Goal: Information Seeking & Learning: Learn about a topic

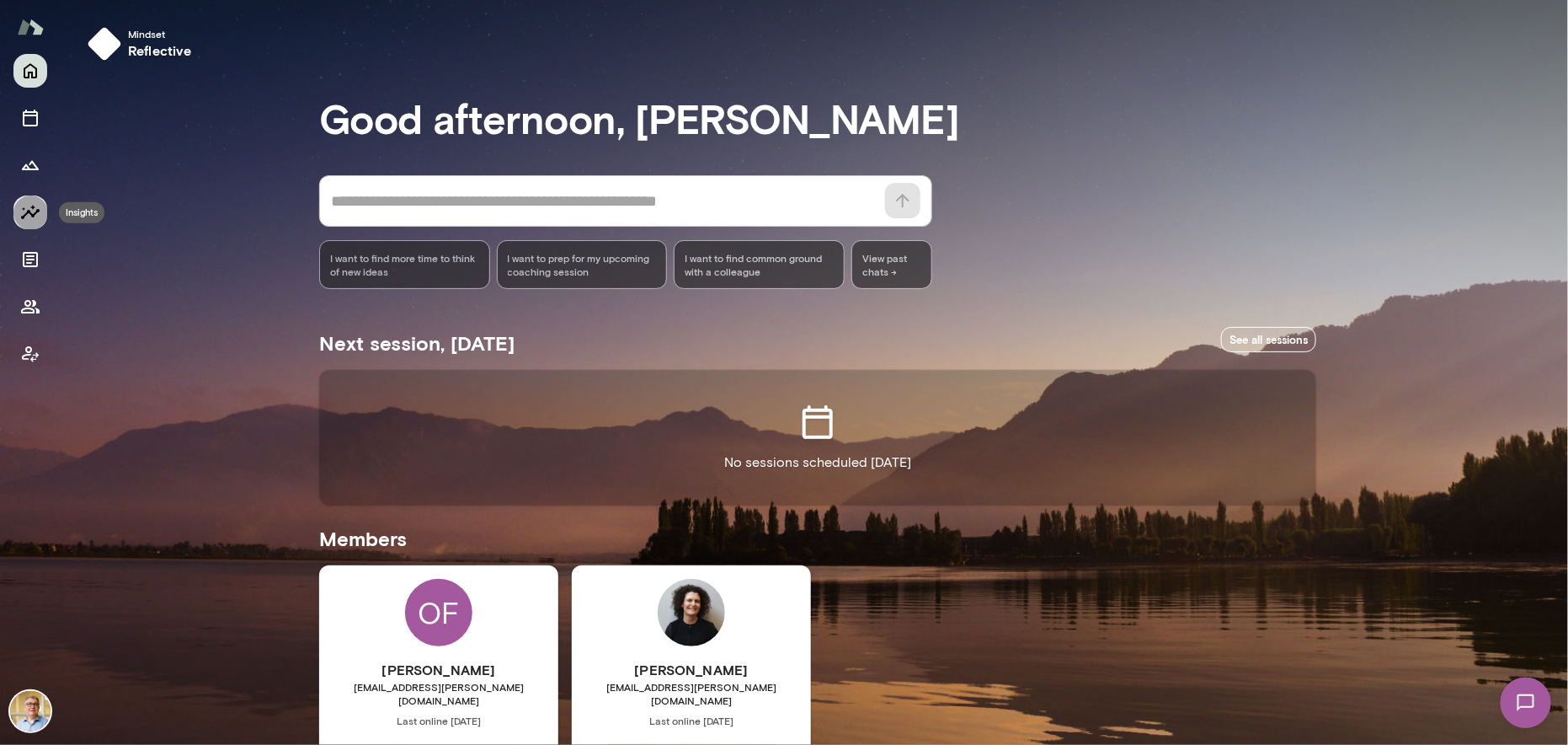
click at [29, 212] on icon "Insights" at bounding box center [31, 212] width 19 height 14
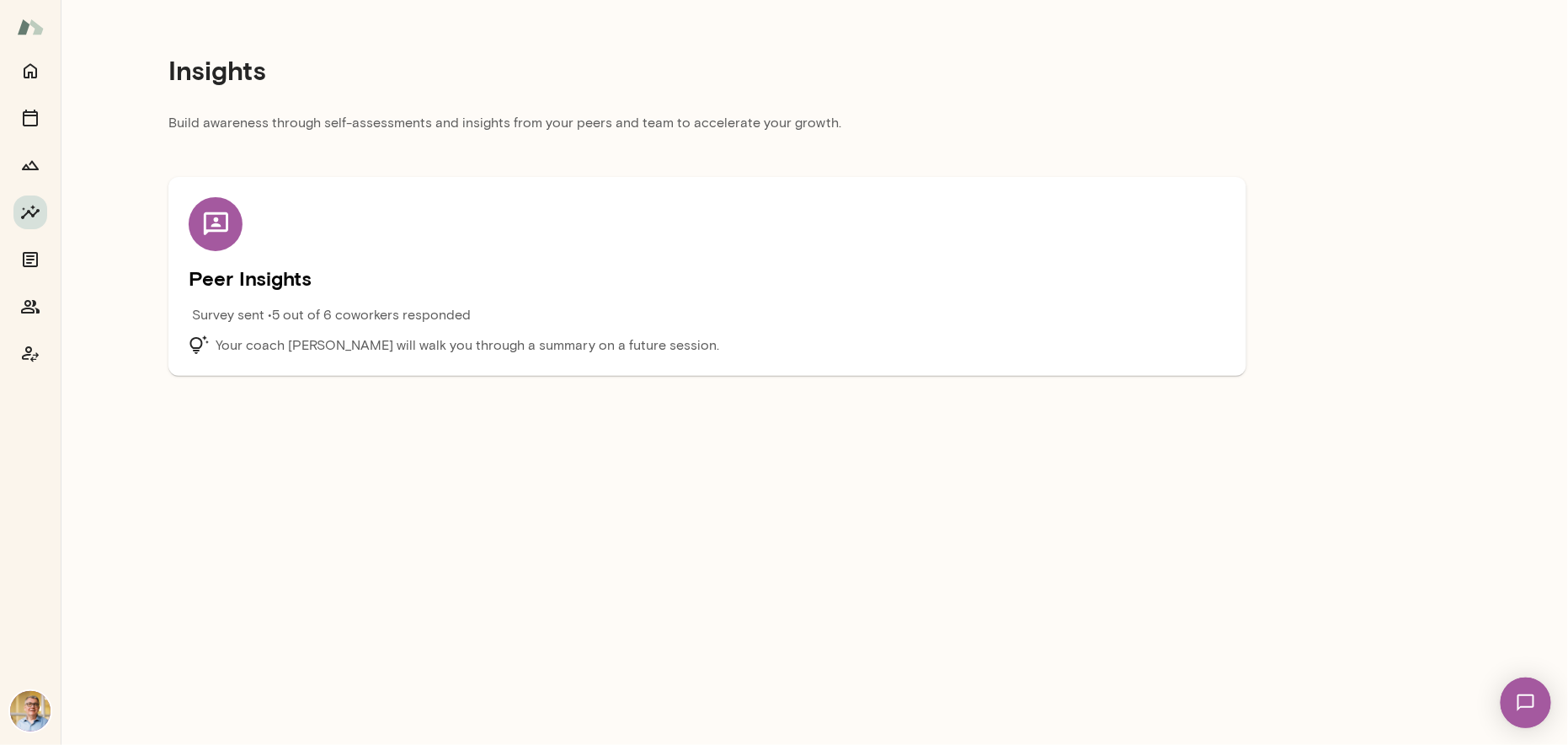
click at [215, 220] on icon at bounding box center [215, 224] width 24 height 22
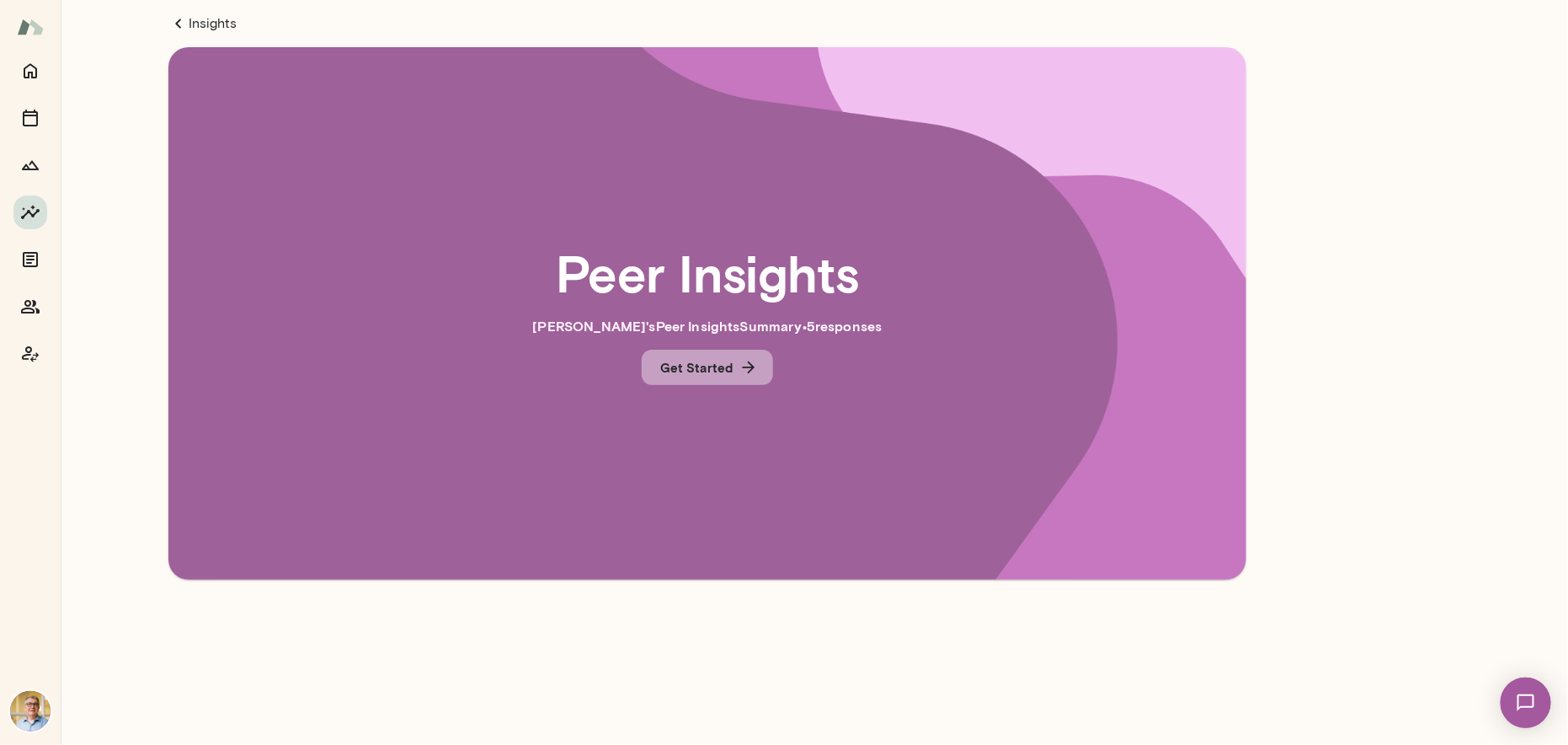
click at [704, 367] on button "Get Started" at bounding box center [707, 368] width 131 height 36
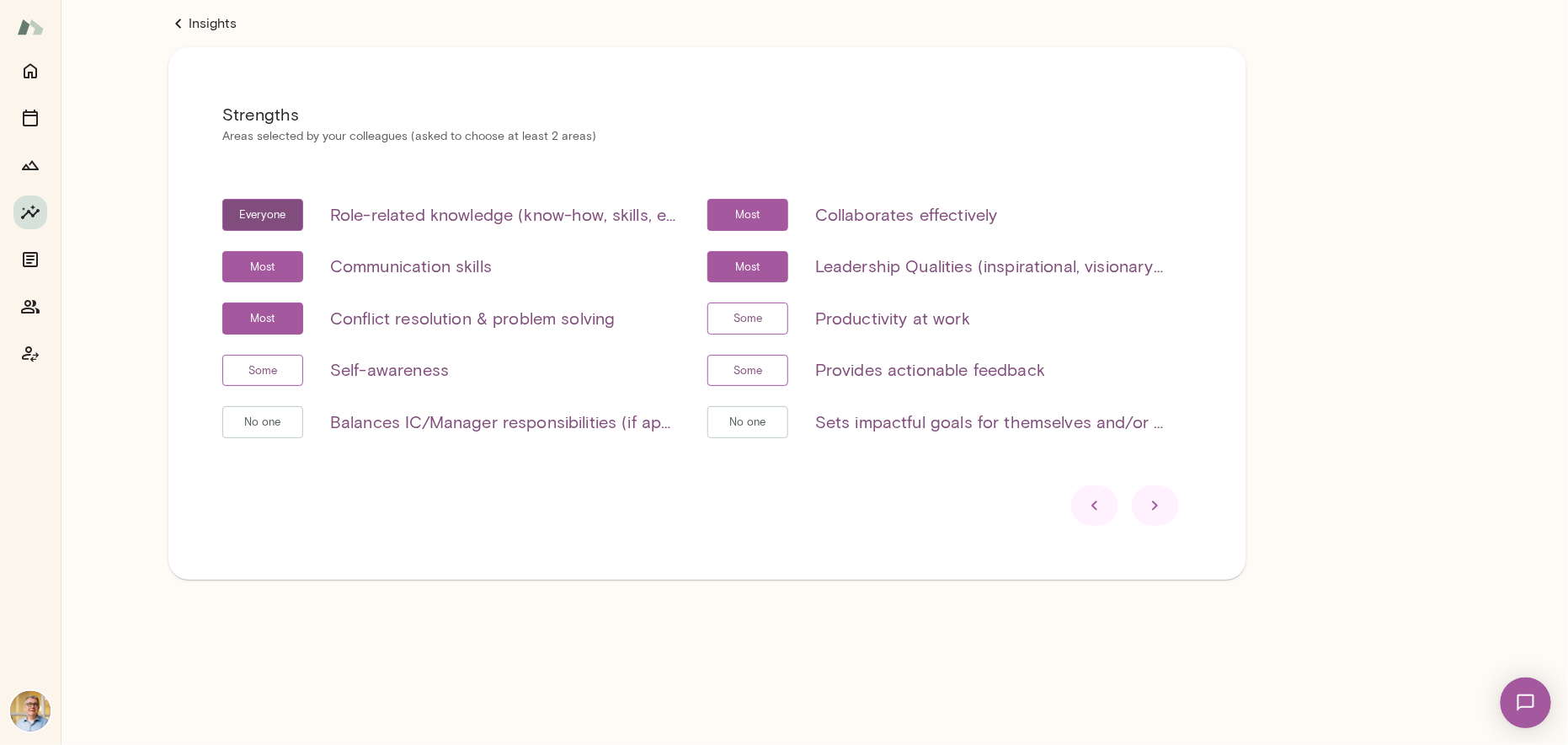
click at [1152, 504] on icon at bounding box center [1155, 505] width 21 height 21
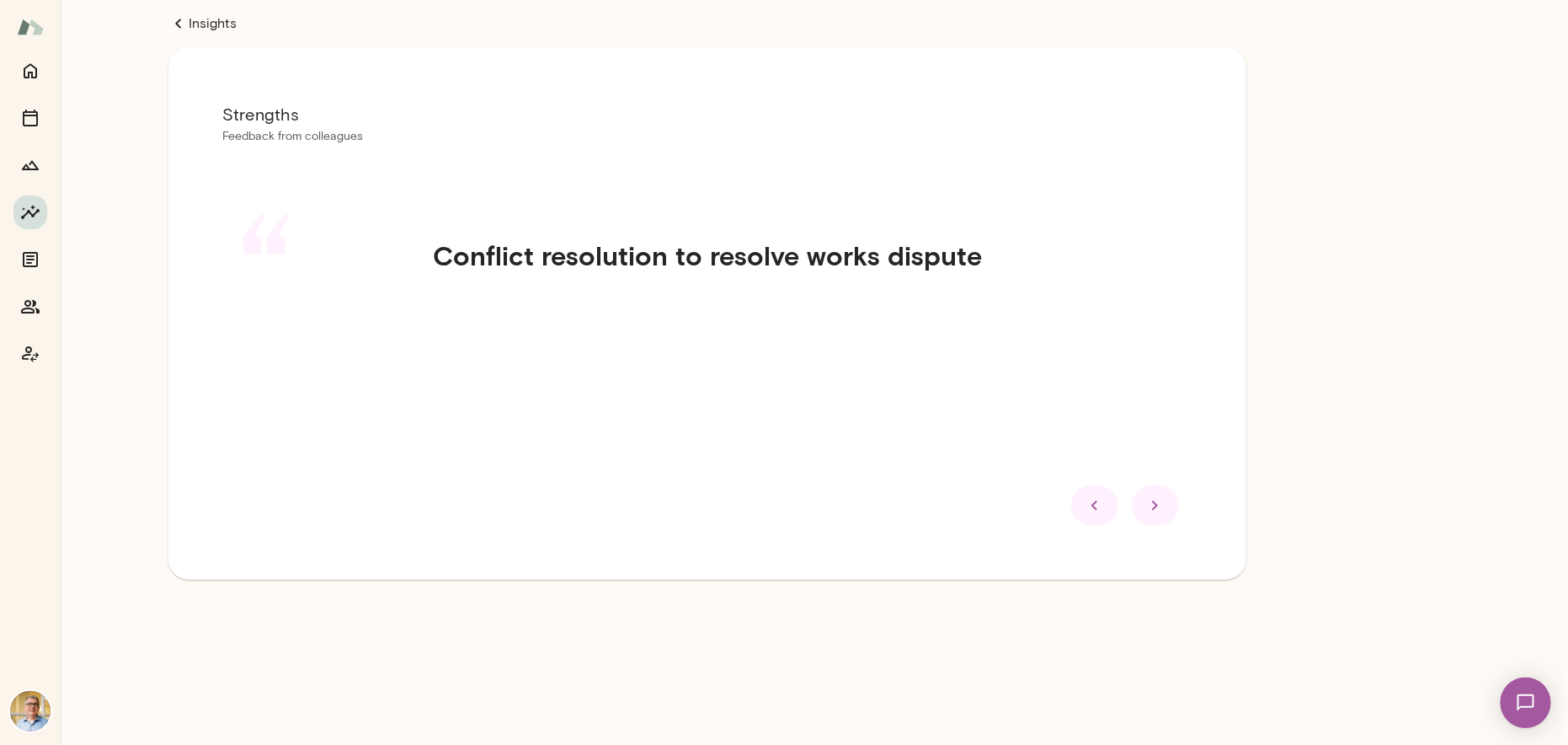
click at [1152, 504] on icon at bounding box center [1155, 505] width 21 height 21
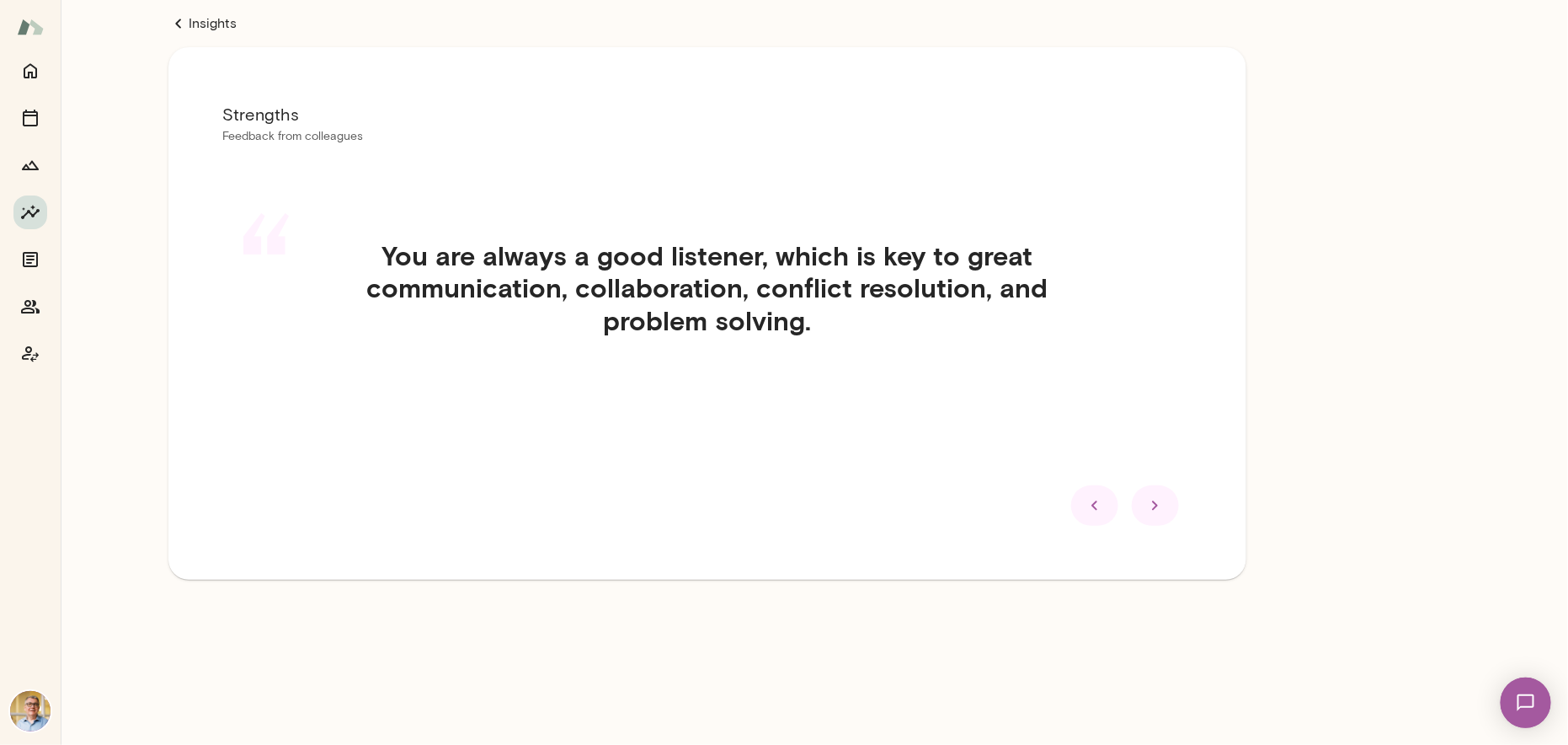
click at [1152, 504] on icon at bounding box center [1155, 505] width 21 height 21
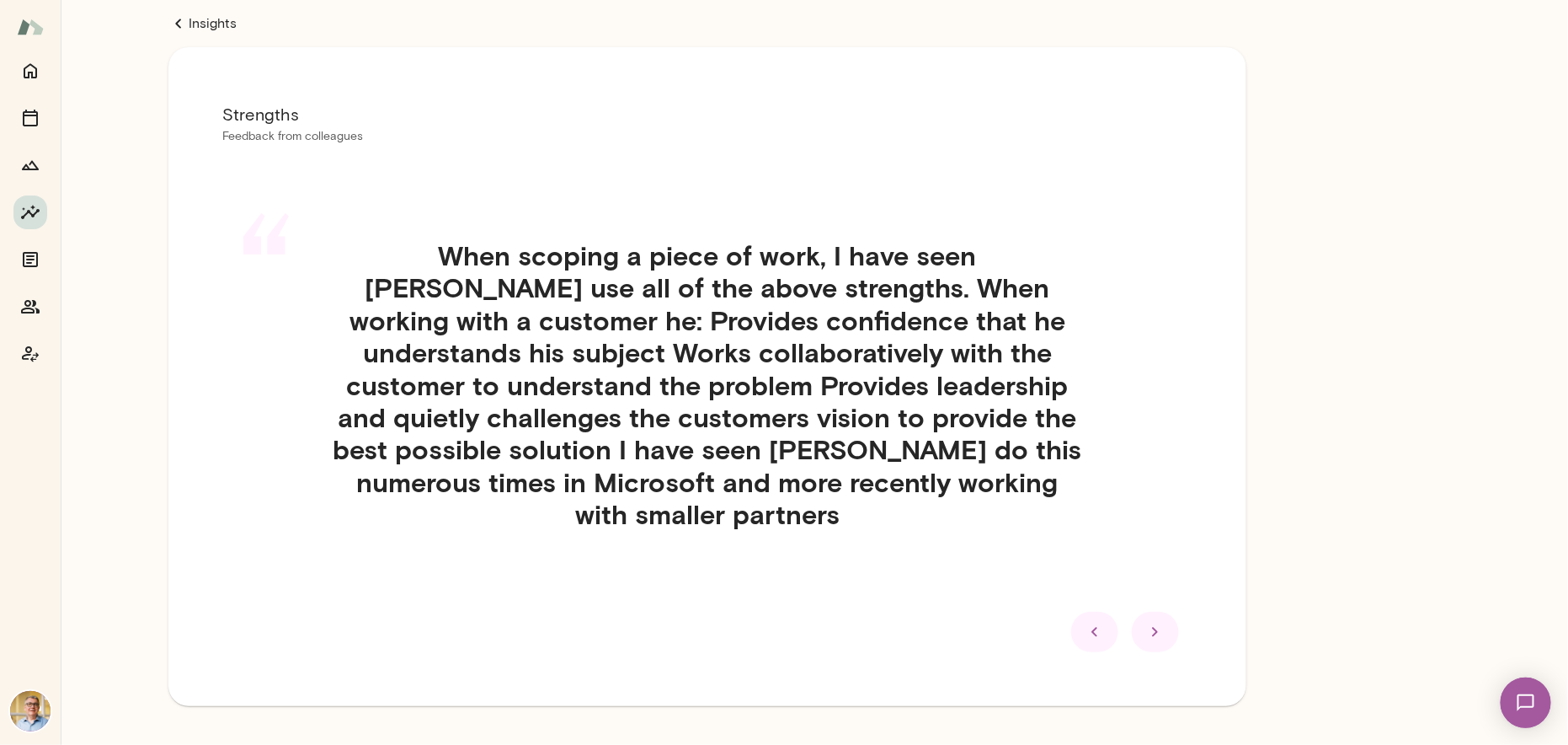
click at [1153, 621] on icon at bounding box center [1155, 632] width 21 height 21
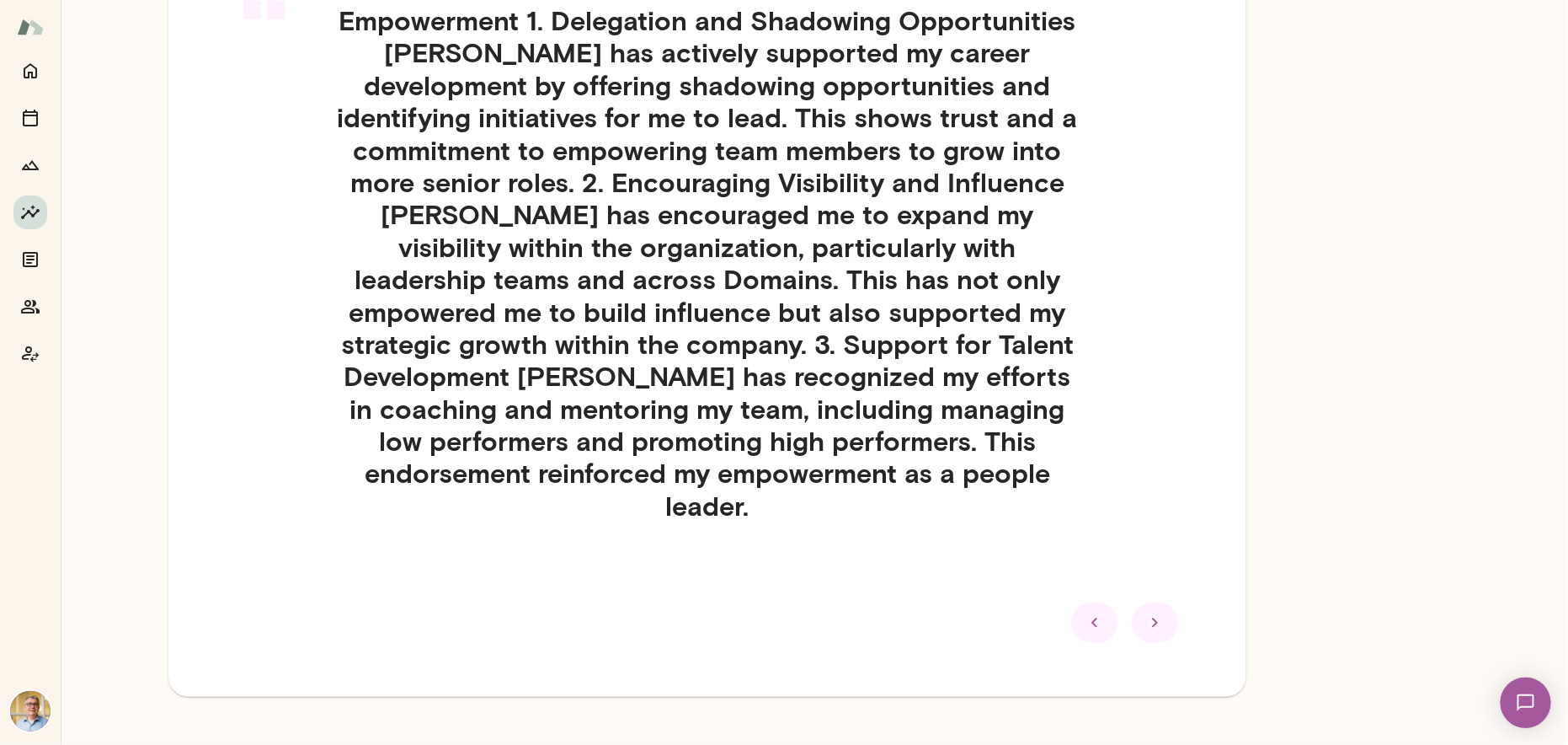
scroll to position [236, 0]
click at [1154, 611] on icon at bounding box center [1155, 621] width 21 height 21
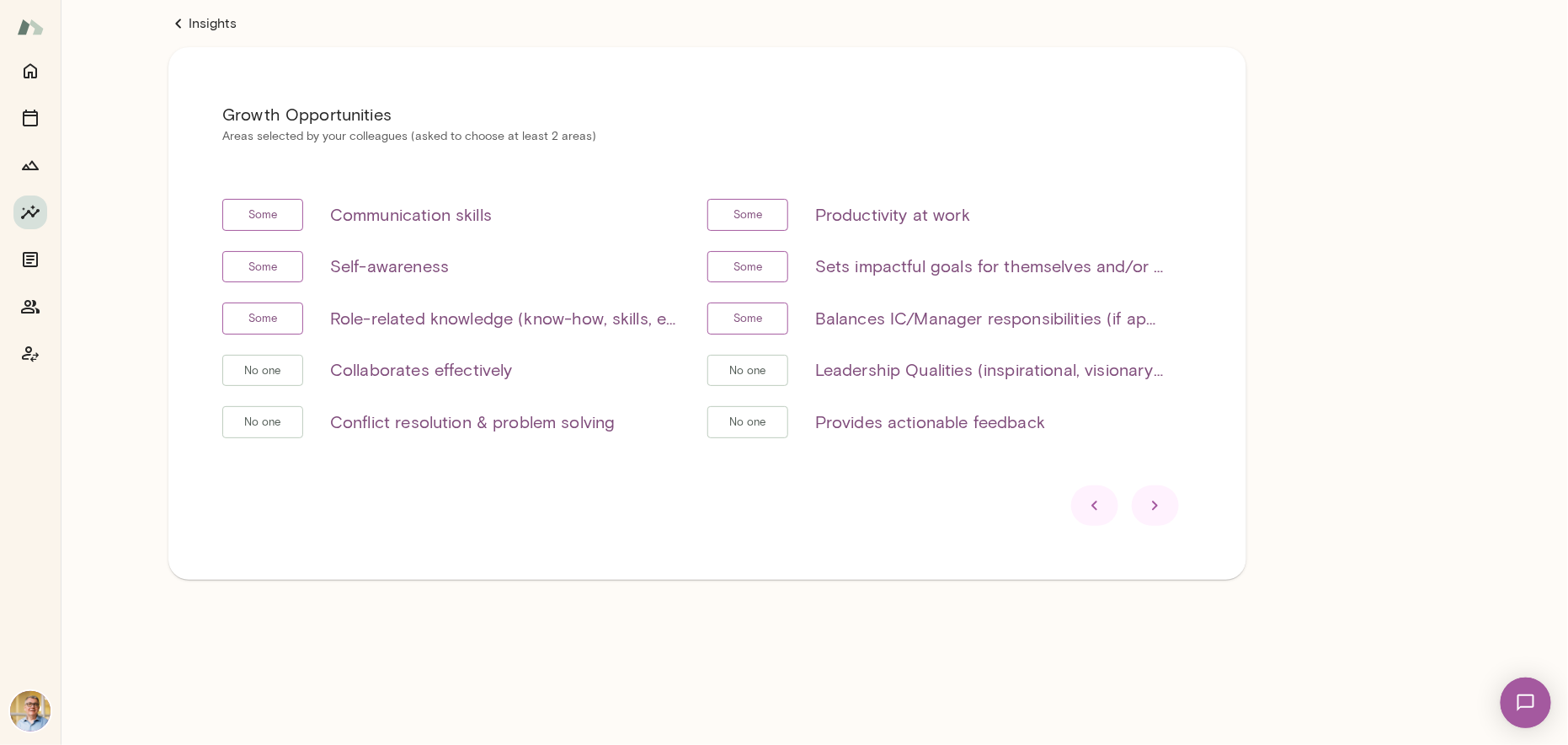
scroll to position [0, 0]
click at [1152, 505] on icon at bounding box center [1155, 505] width 21 height 21
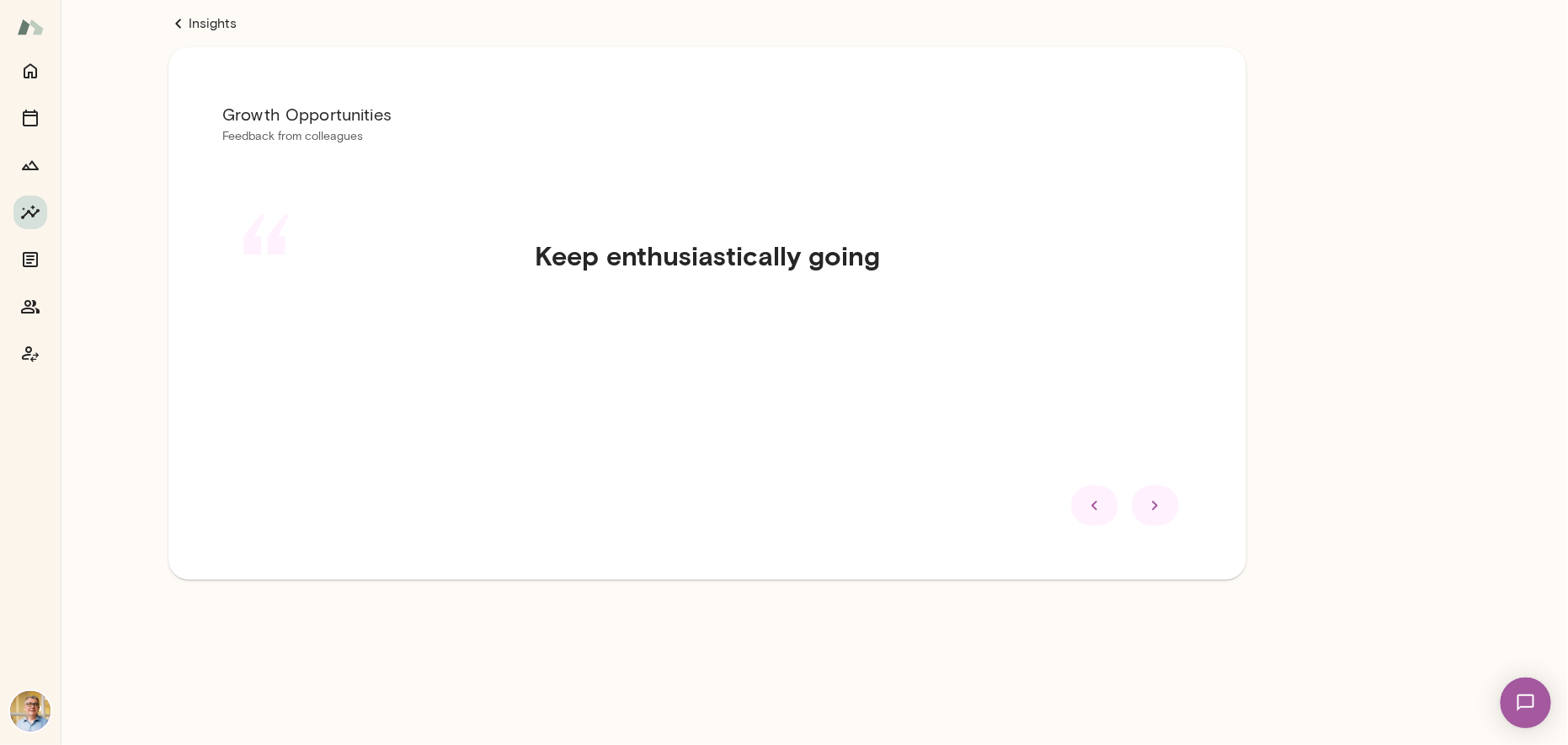
click at [1152, 505] on icon at bounding box center [1155, 505] width 21 height 21
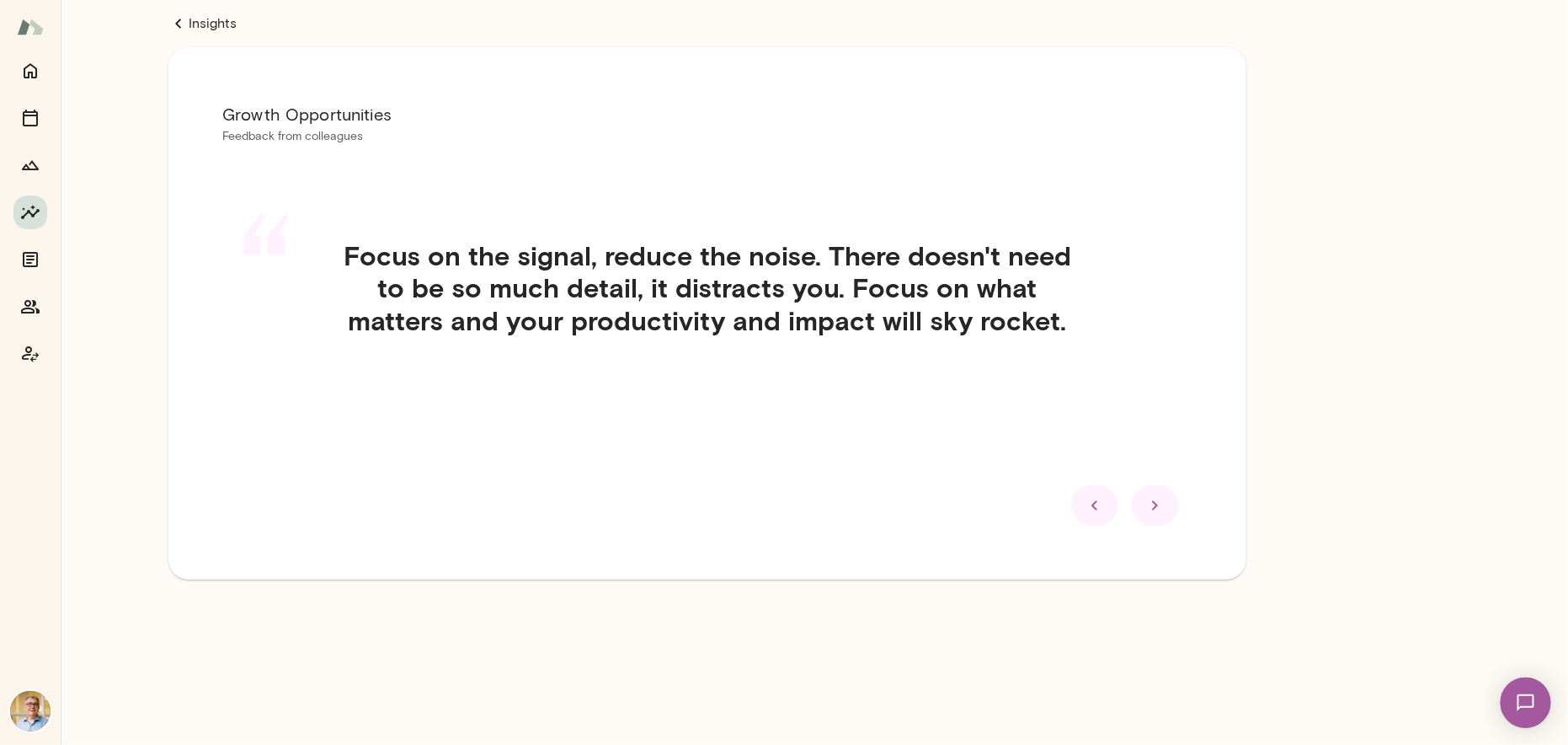
click at [1152, 505] on icon at bounding box center [1155, 505] width 21 height 21
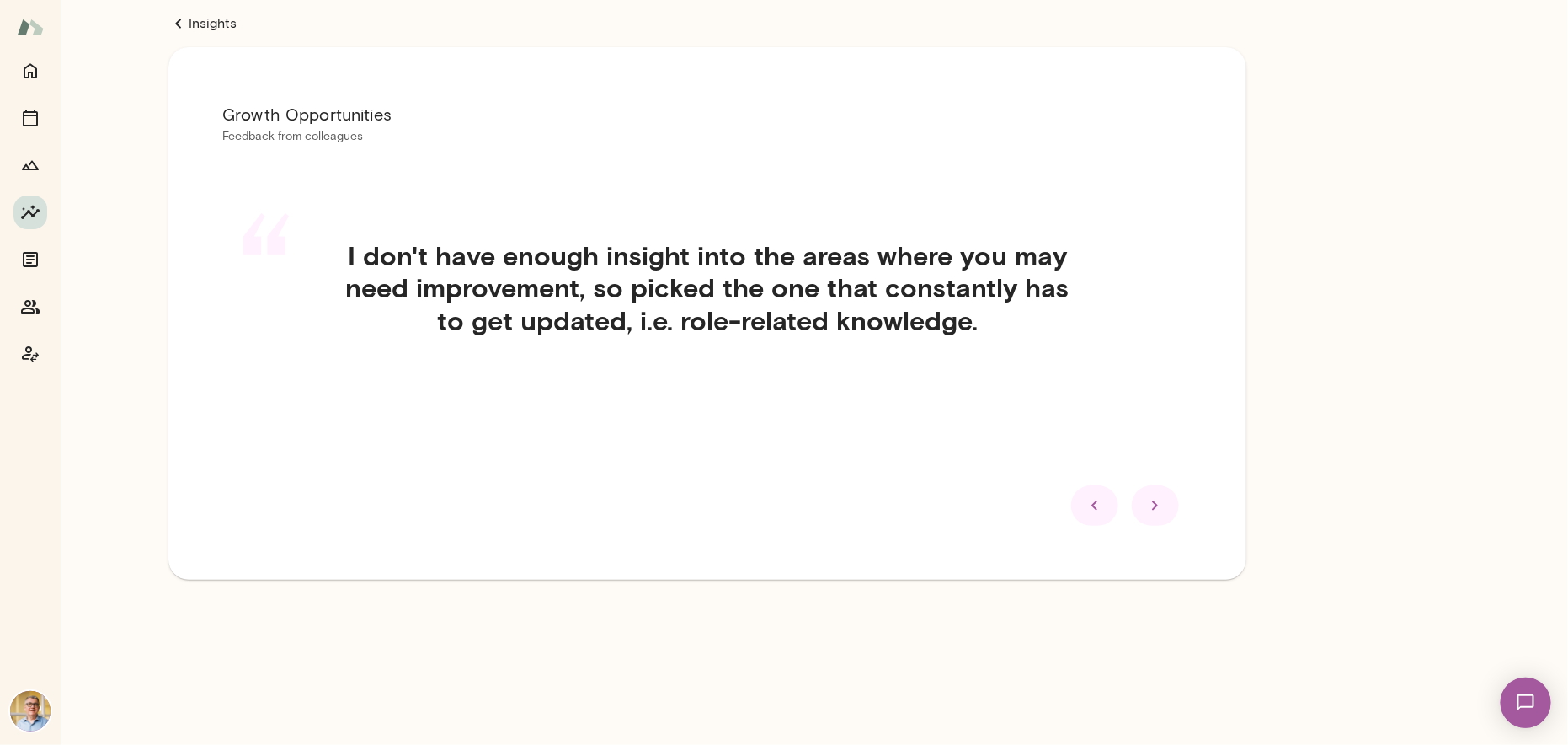
click at [1152, 505] on icon at bounding box center [1155, 505] width 21 height 21
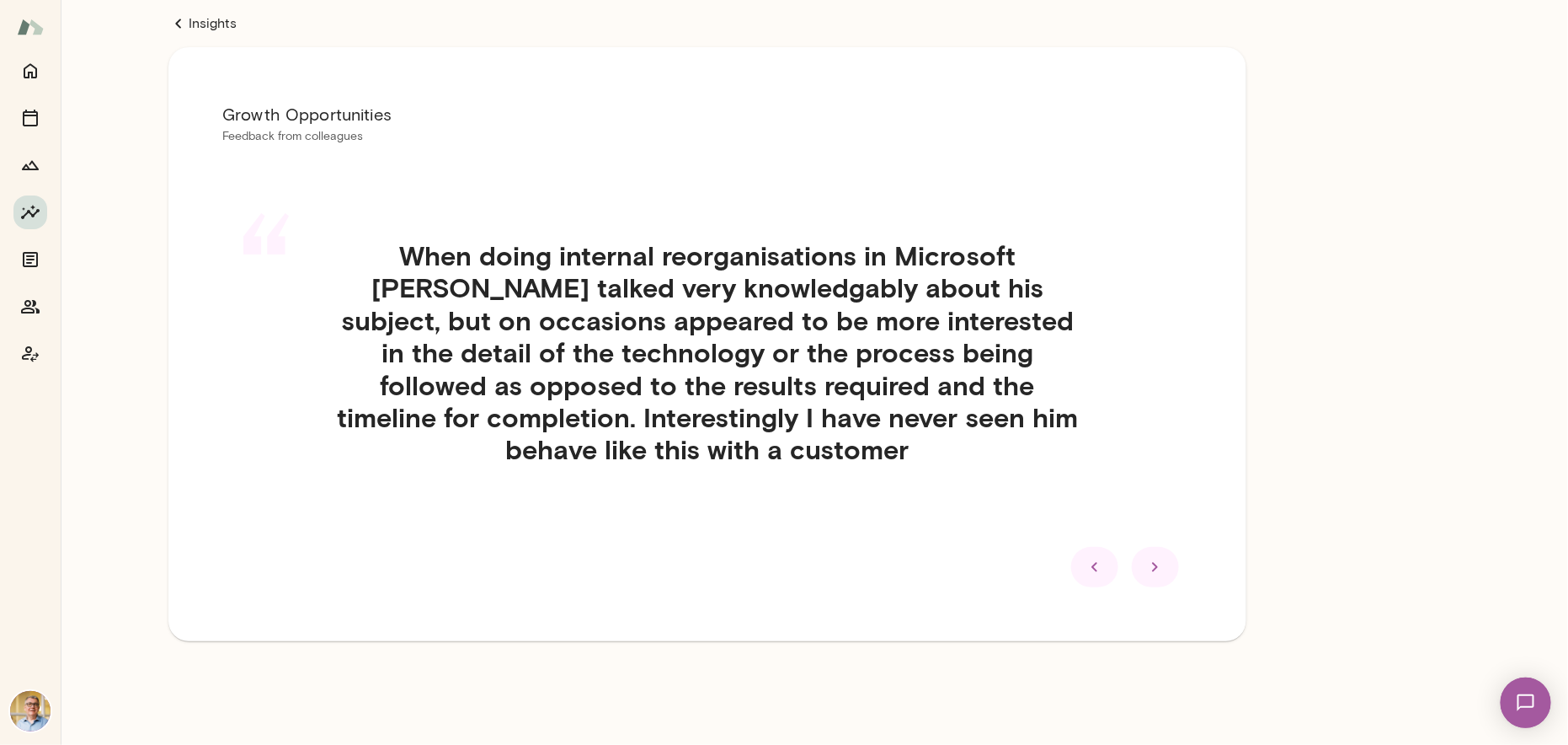
click at [1090, 563] on icon at bounding box center [1095, 567] width 21 height 21
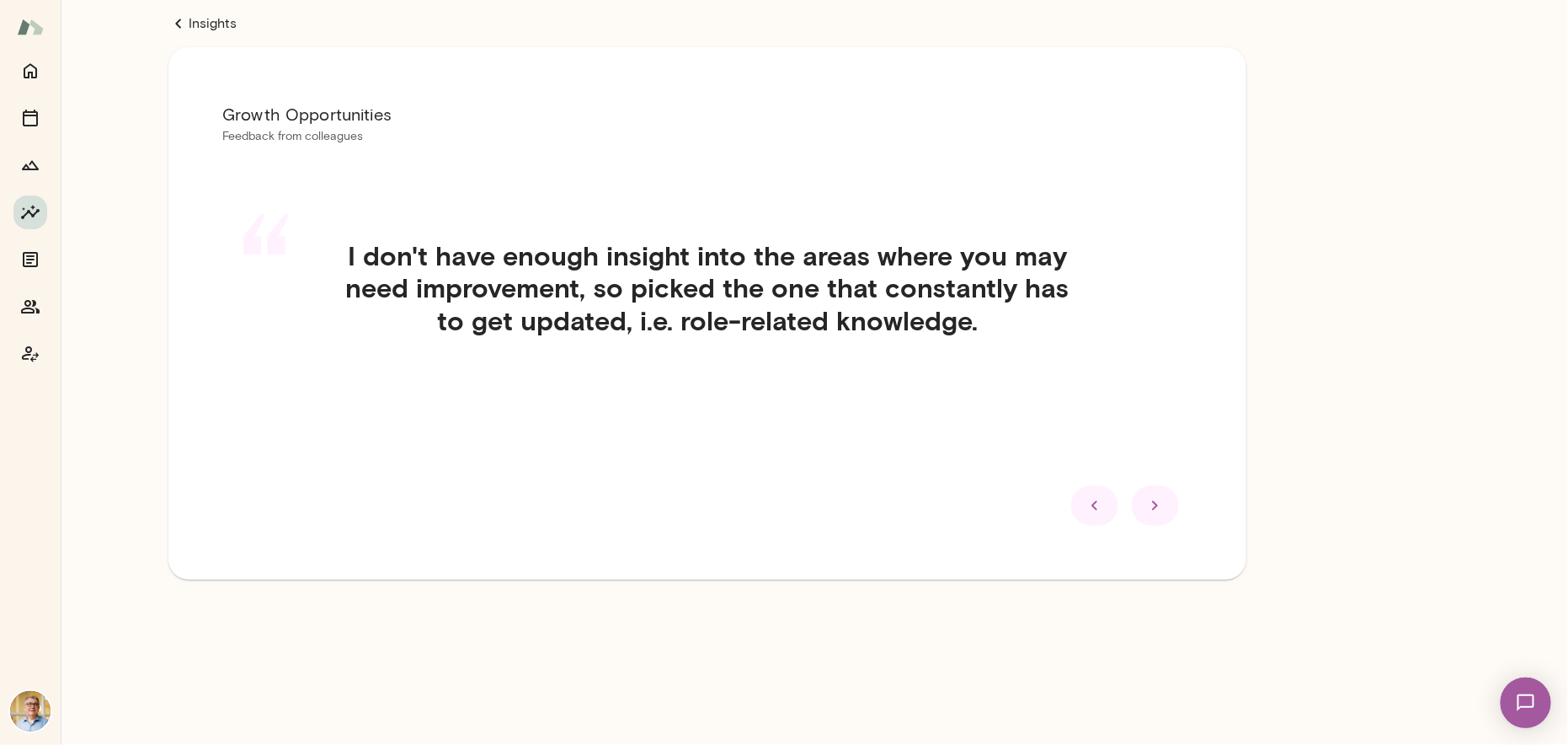
click at [1090, 563] on div "Growth Opportunities Feedback from colleagues “ I don't have enough insight int…" at bounding box center [707, 313] width 1078 height 533
click at [1103, 509] on icon at bounding box center [1095, 505] width 21 height 21
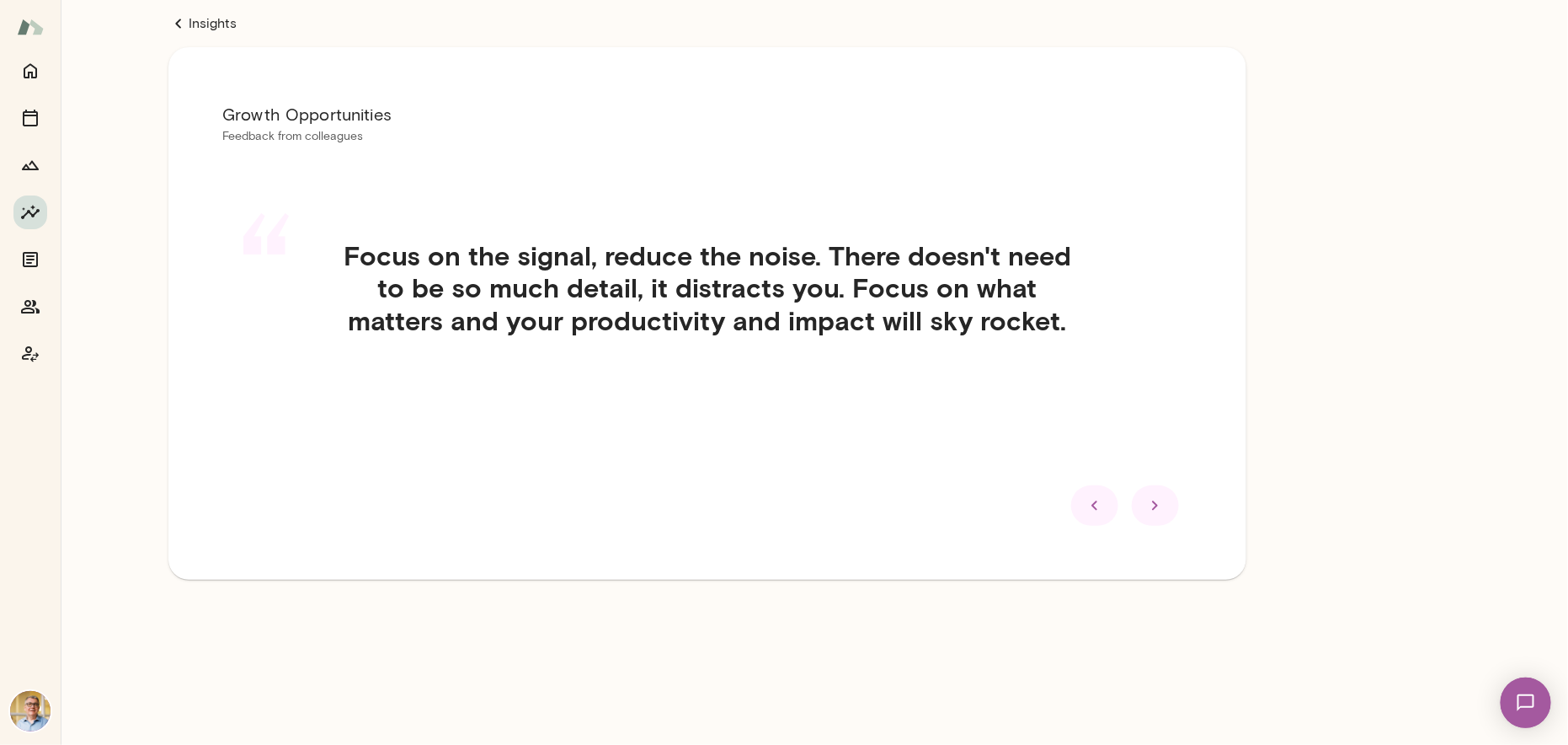
click at [1154, 506] on icon at bounding box center [1155, 505] width 21 height 21
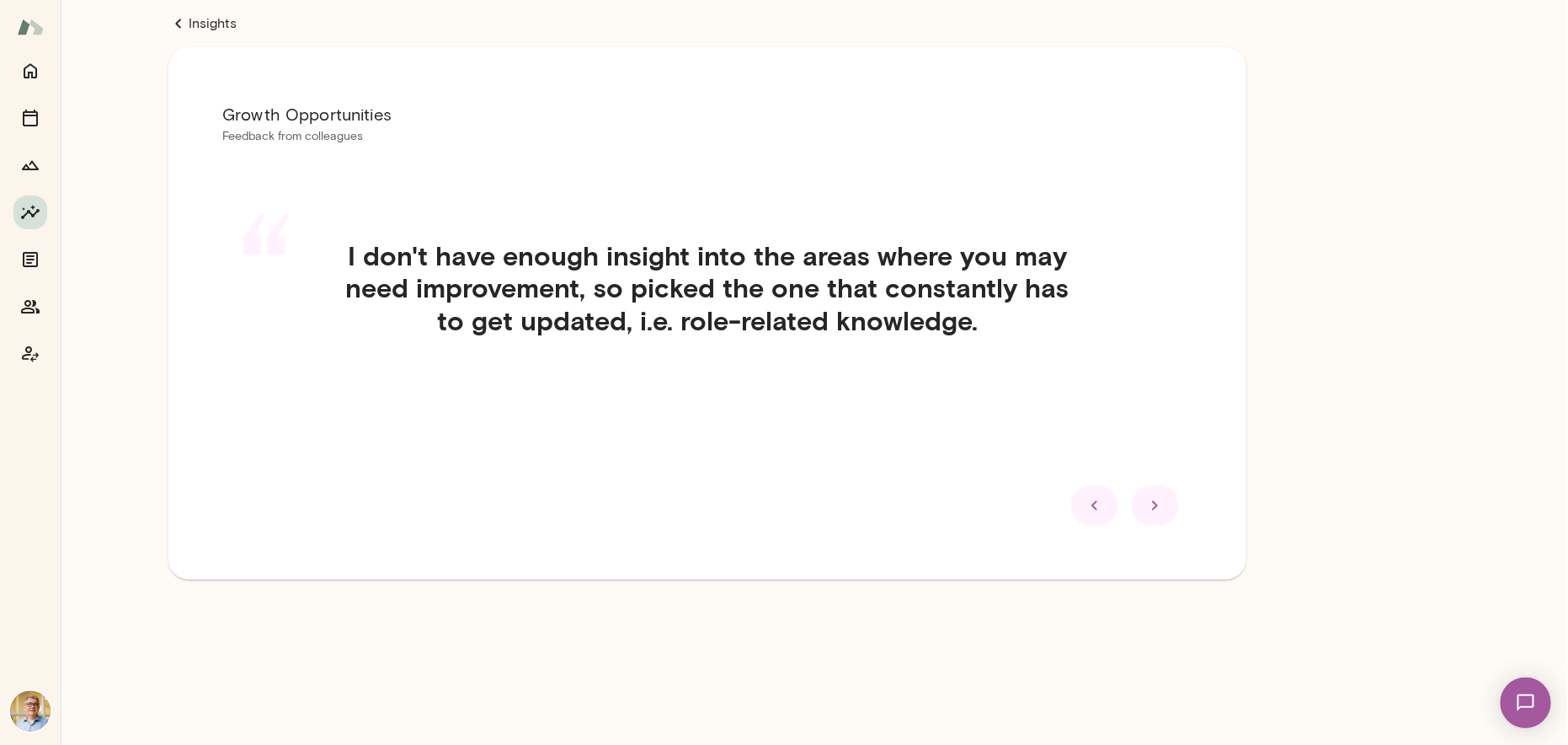
click at [1154, 506] on icon at bounding box center [1155, 505] width 21 height 21
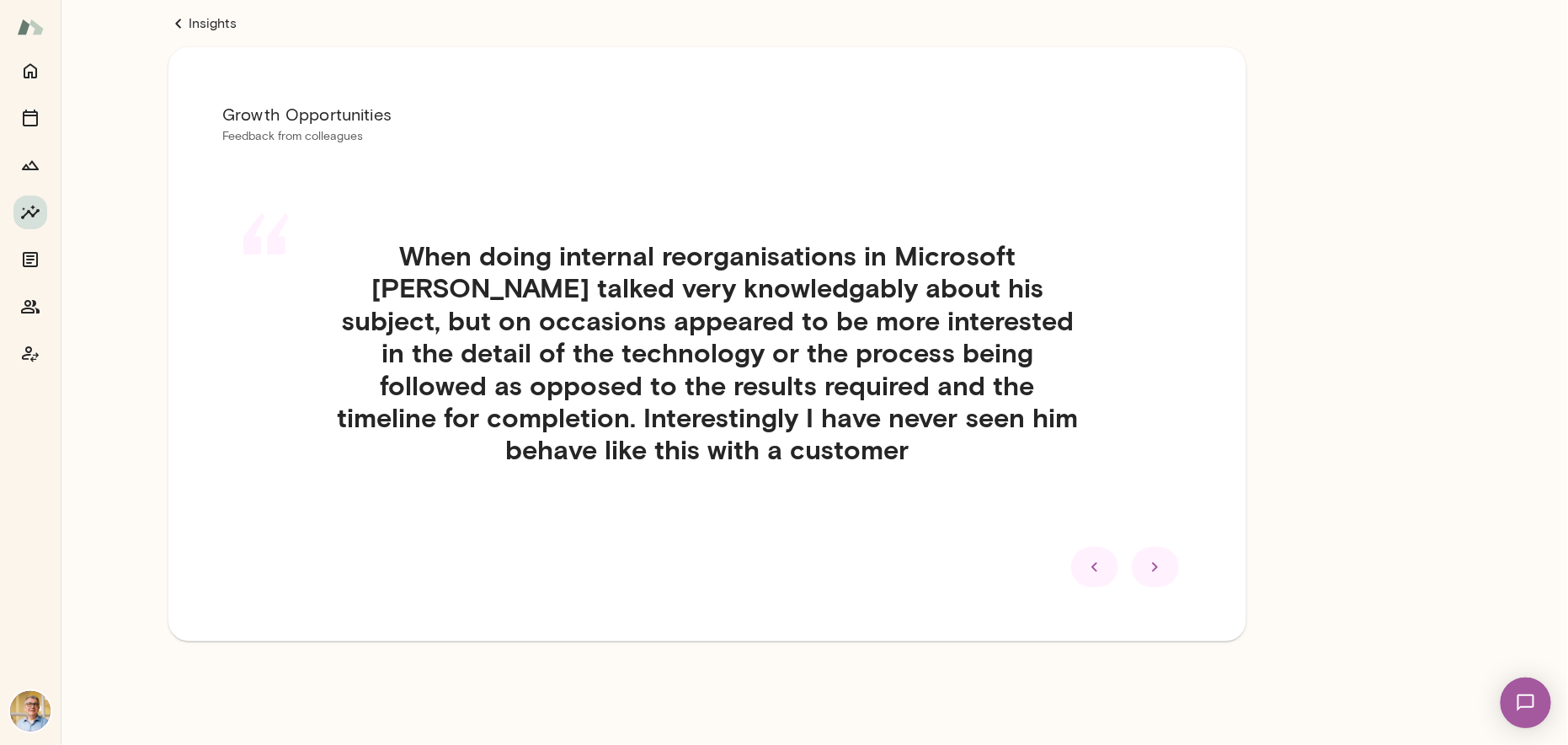
click at [1154, 569] on icon at bounding box center [1154, 566] width 6 height 9
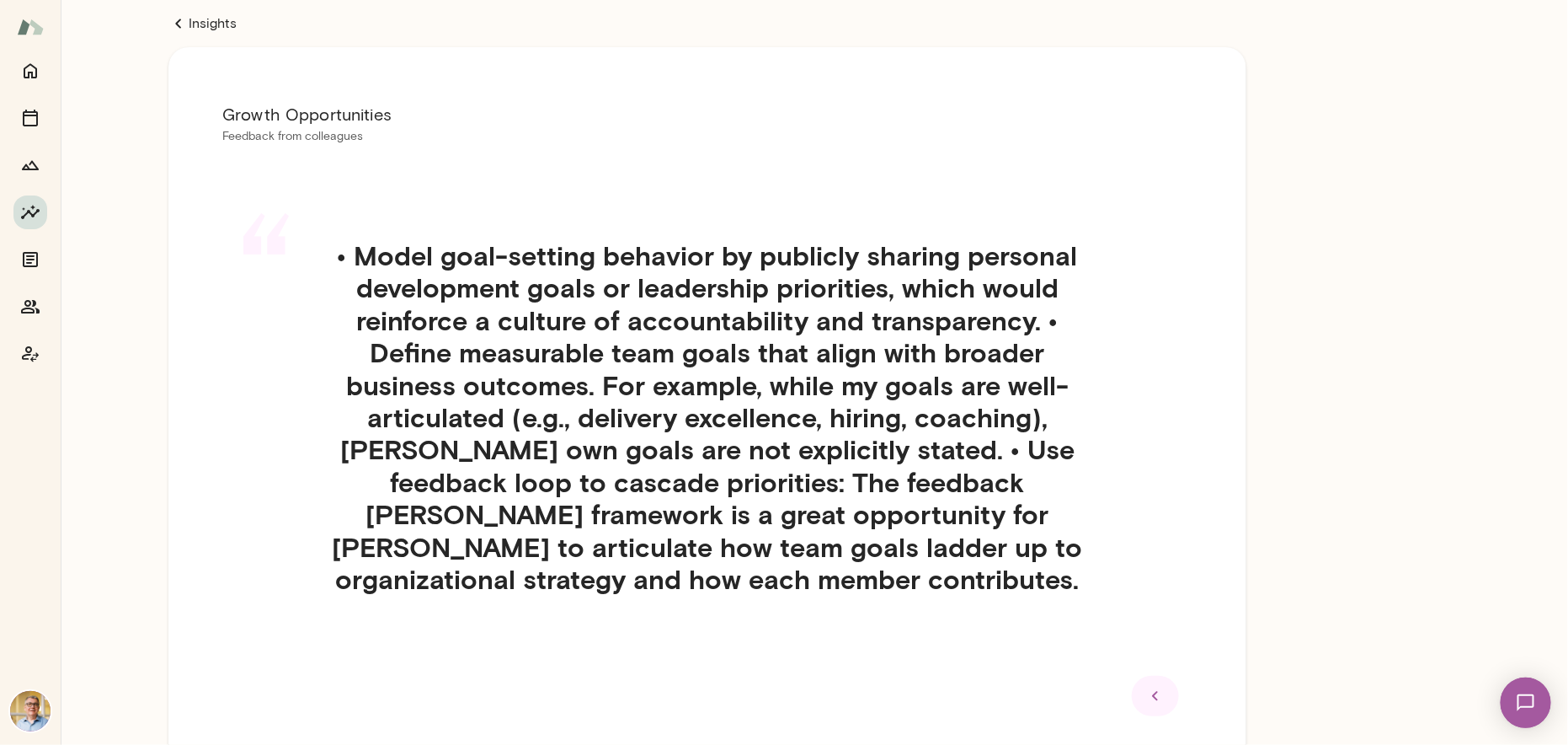
click at [183, 17] on icon at bounding box center [179, 23] width 21 height 21
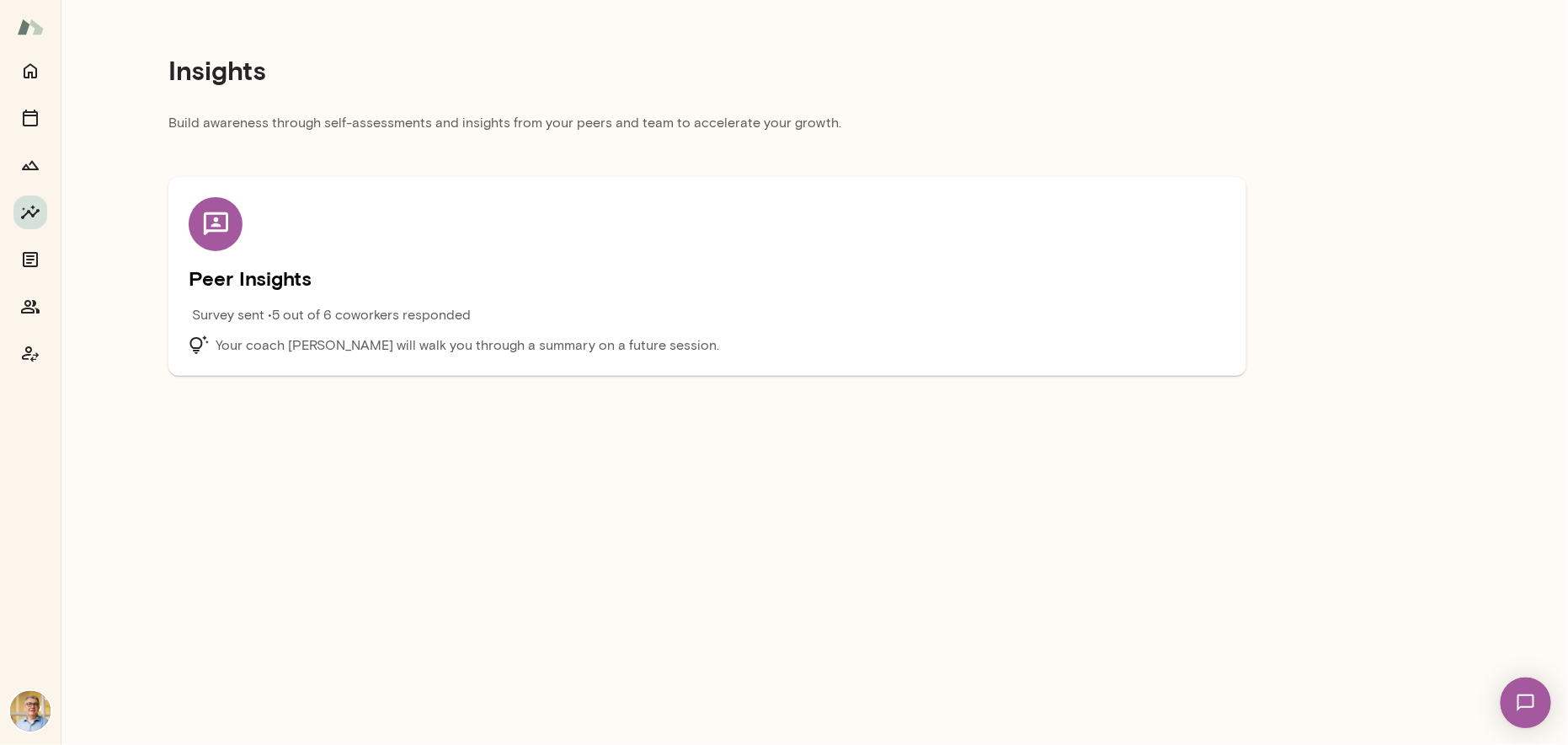
click at [375, 326] on div "Survey sent • 5 out of 6 coworkers responded" at bounding box center [578, 320] width 778 height 30
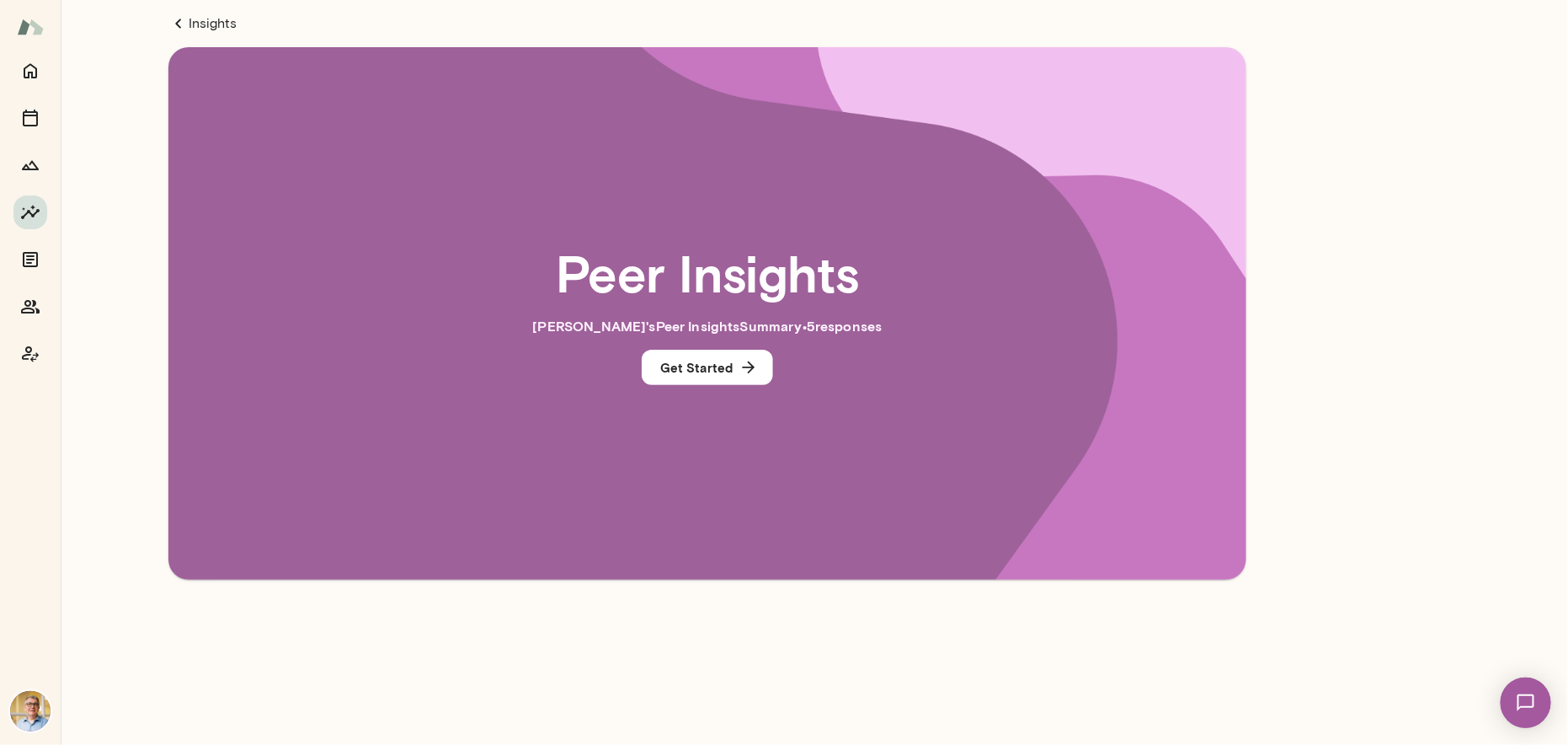
click at [803, 329] on span "• 5 response s" at bounding box center [843, 325] width 80 height 16
click at [197, 22] on link "Insights" at bounding box center [707, 23] width 1078 height 21
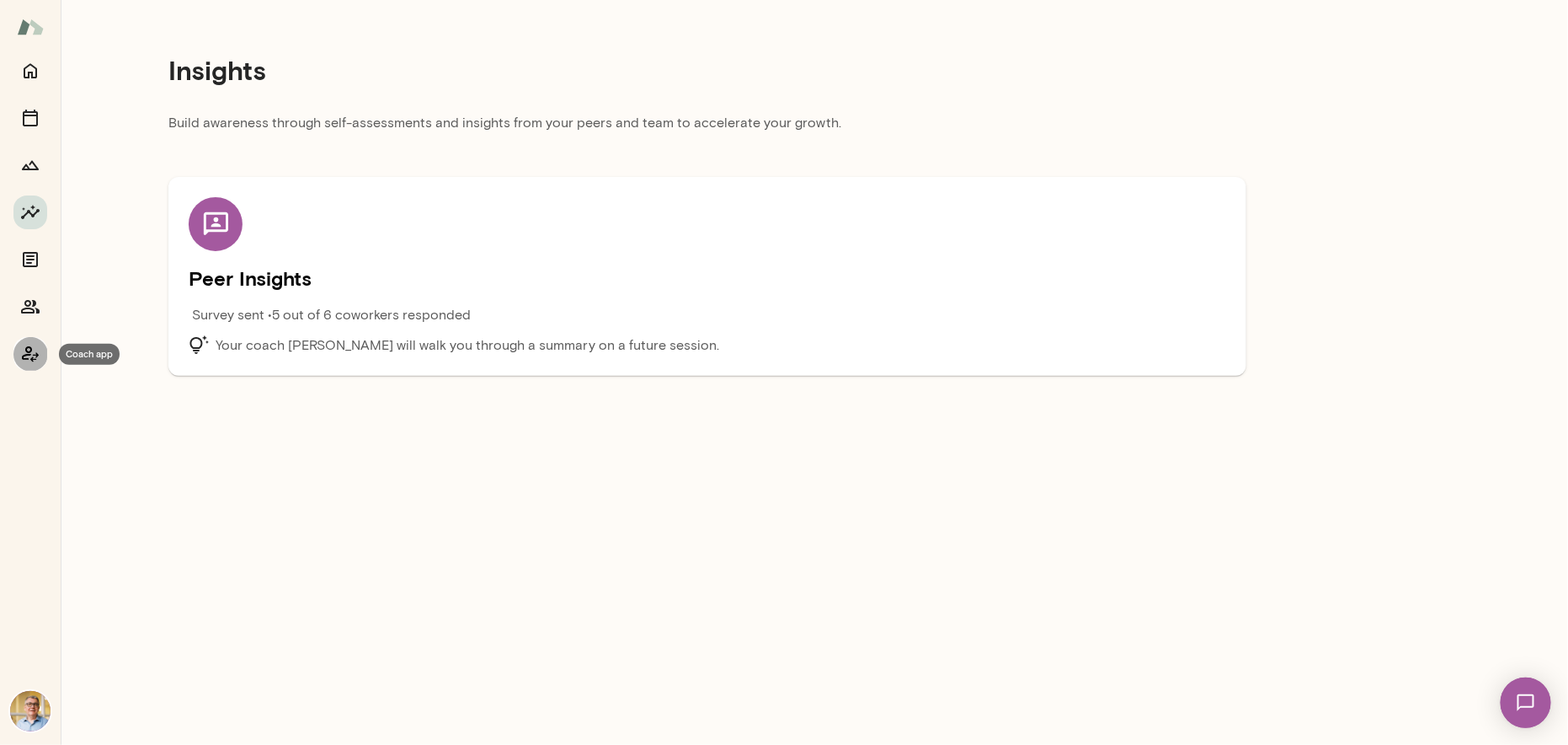
click at [27, 353] on icon "Coach app" at bounding box center [31, 354] width 21 height 21
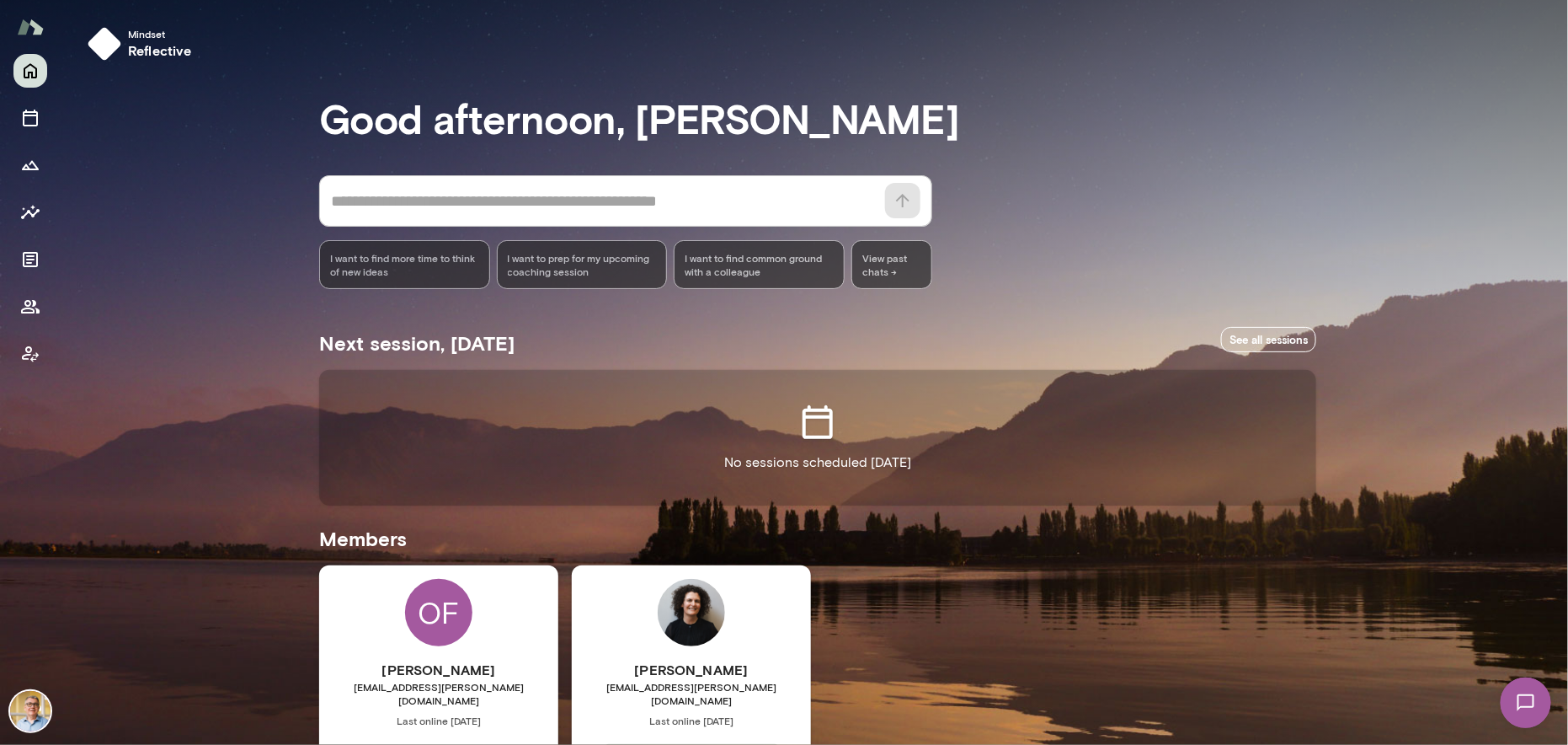
click at [357, 638] on div "OF [PERSON_NAME] [EMAIL_ADDRESS][PERSON_NAME][DOMAIN_NAME] Last online [DATE] B…" at bounding box center [439, 723] width 240 height 315
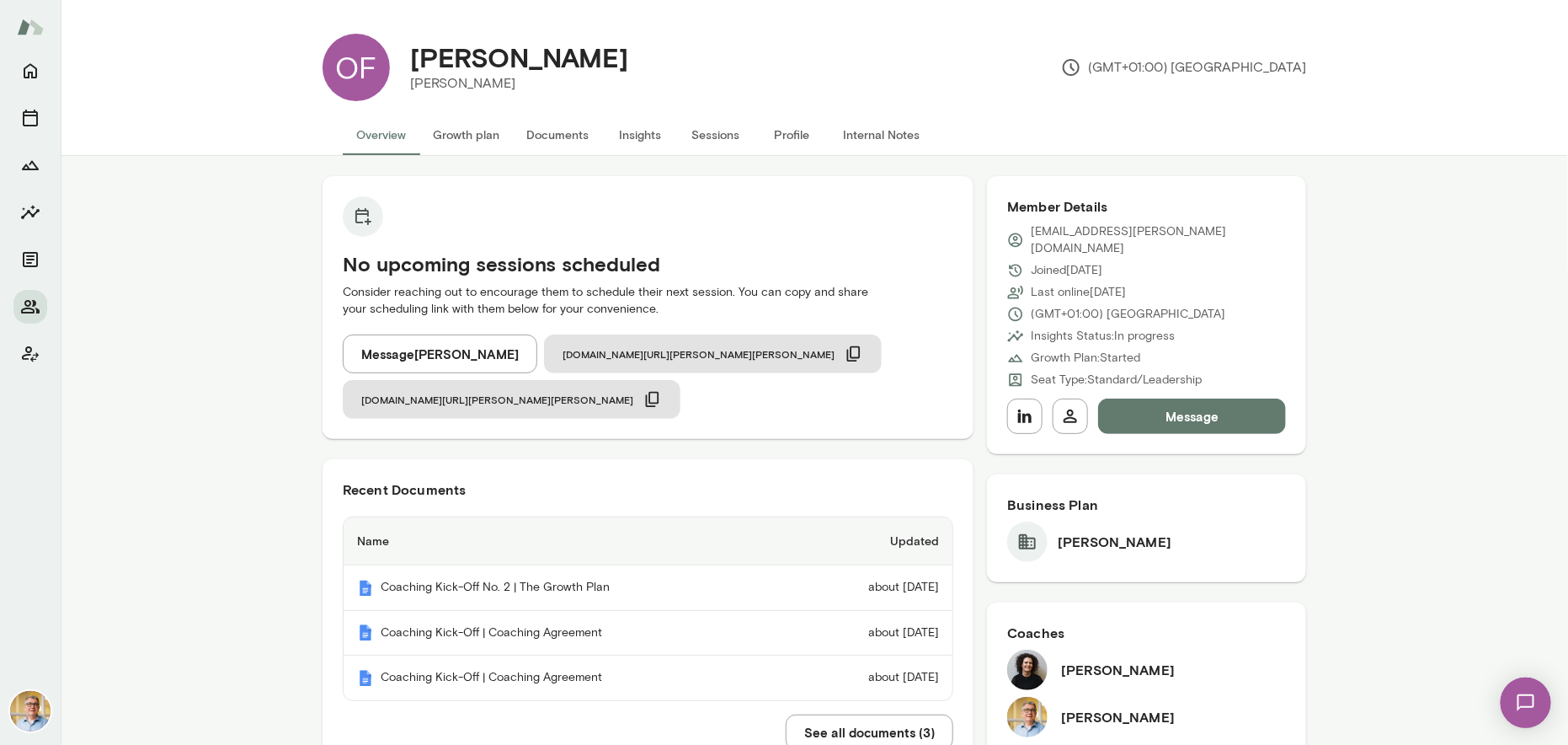
click at [630, 132] on button "Insights" at bounding box center [640, 134] width 76 height 40
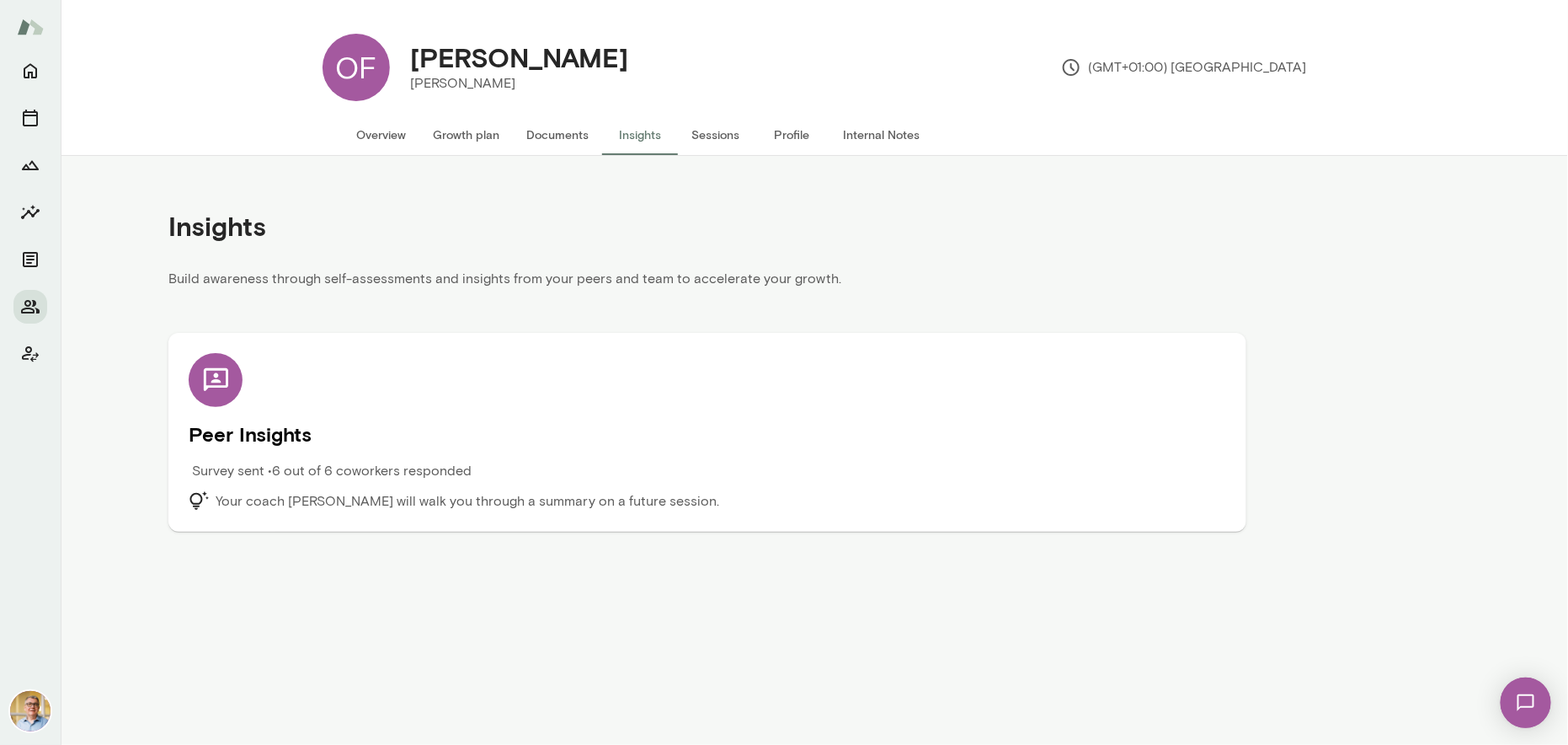
click at [431, 501] on p "Your coach [PERSON_NAME] will walk you through a summary on a future session." at bounding box center [467, 502] width 503 height 21
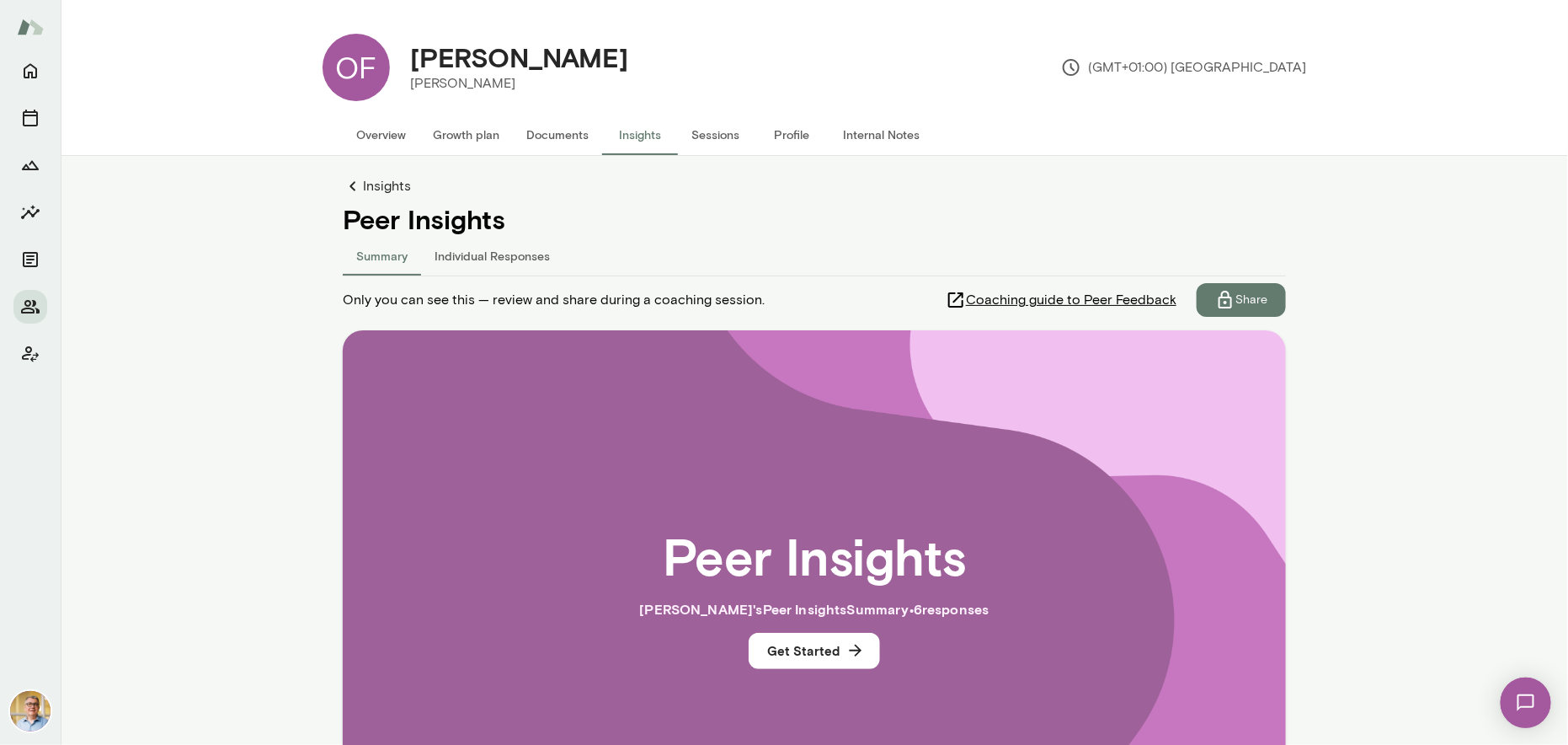
scroll to position [168, 0]
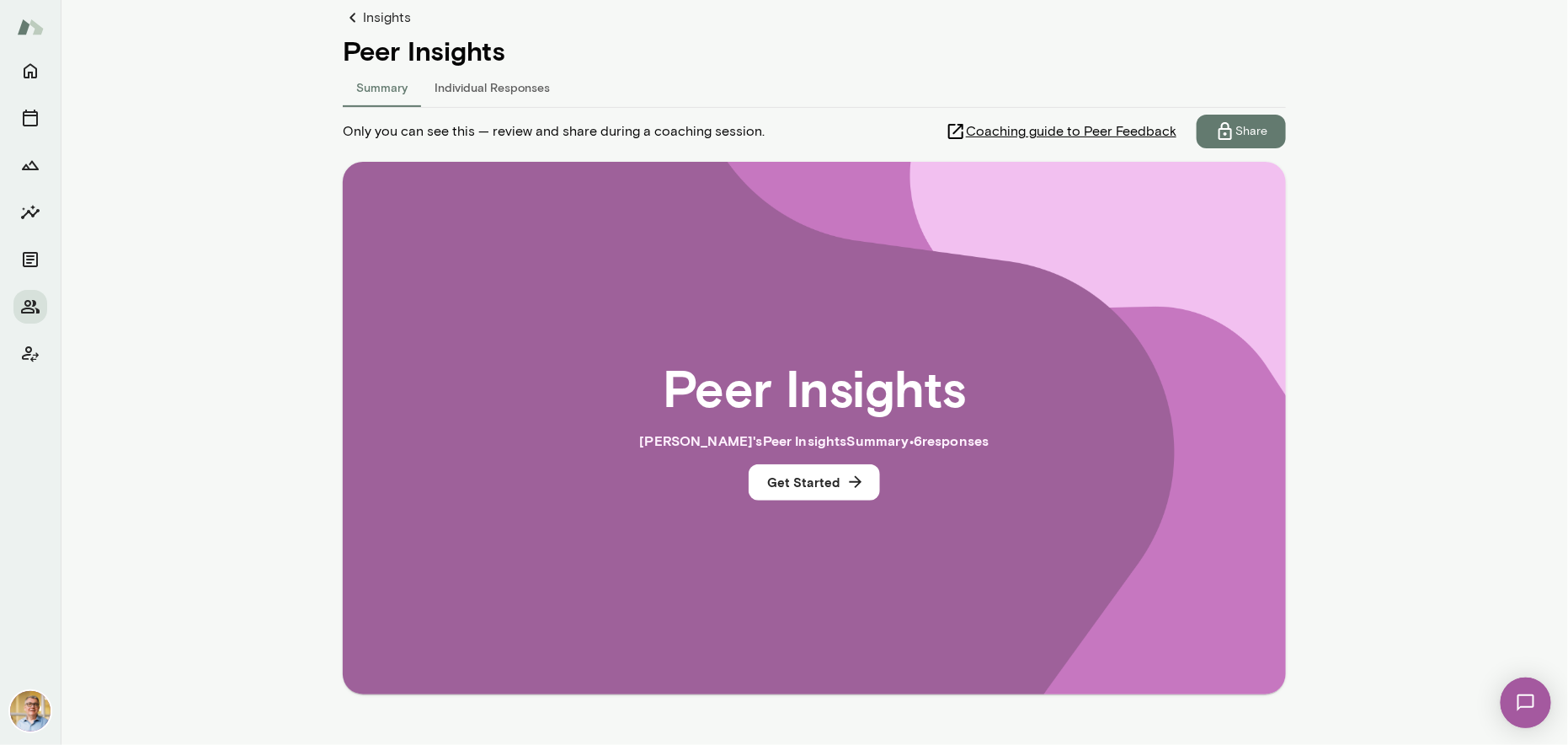
click at [496, 89] on button "Individual Responses" at bounding box center [492, 86] width 142 height 40
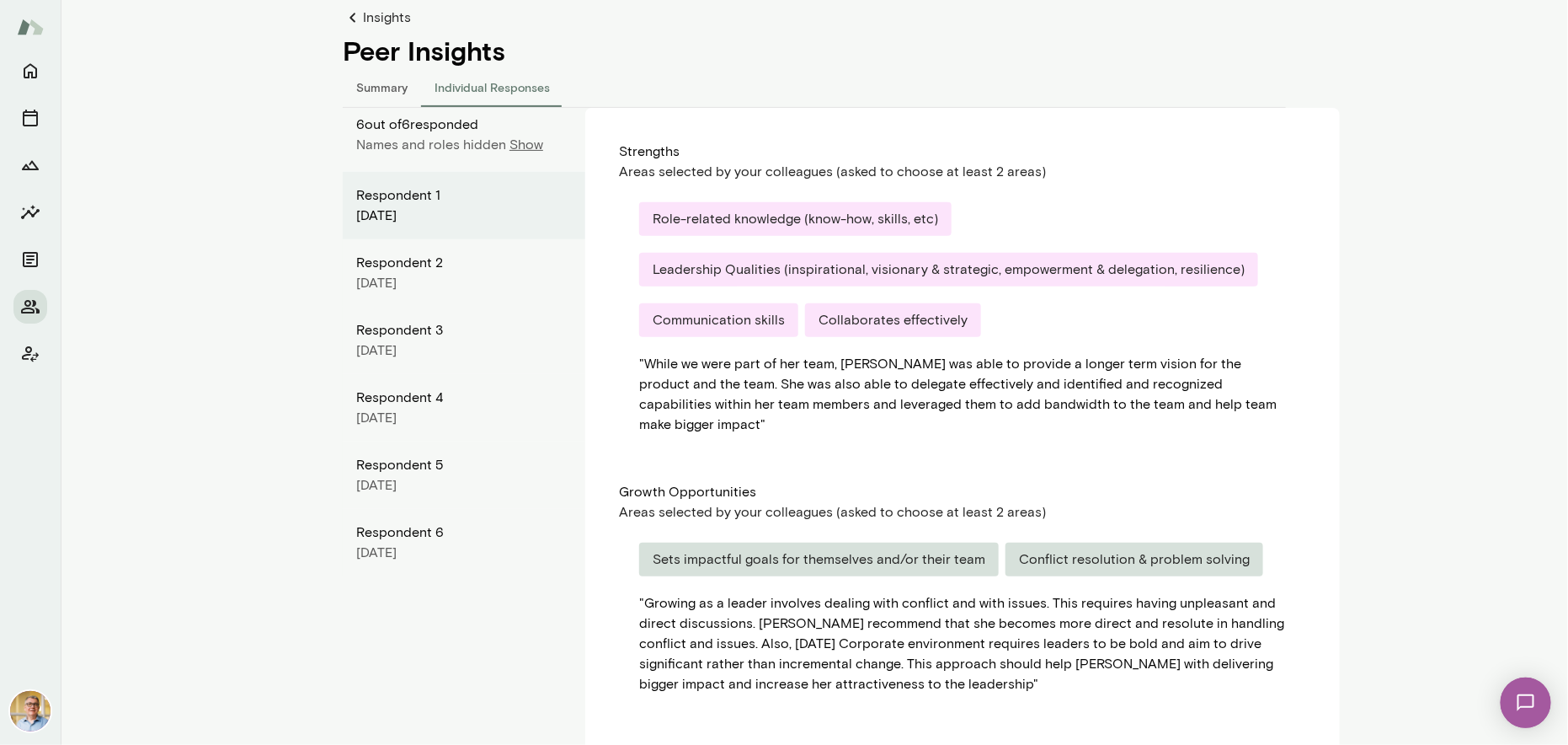
click at [368, 80] on button "Summary" at bounding box center [382, 86] width 79 height 40
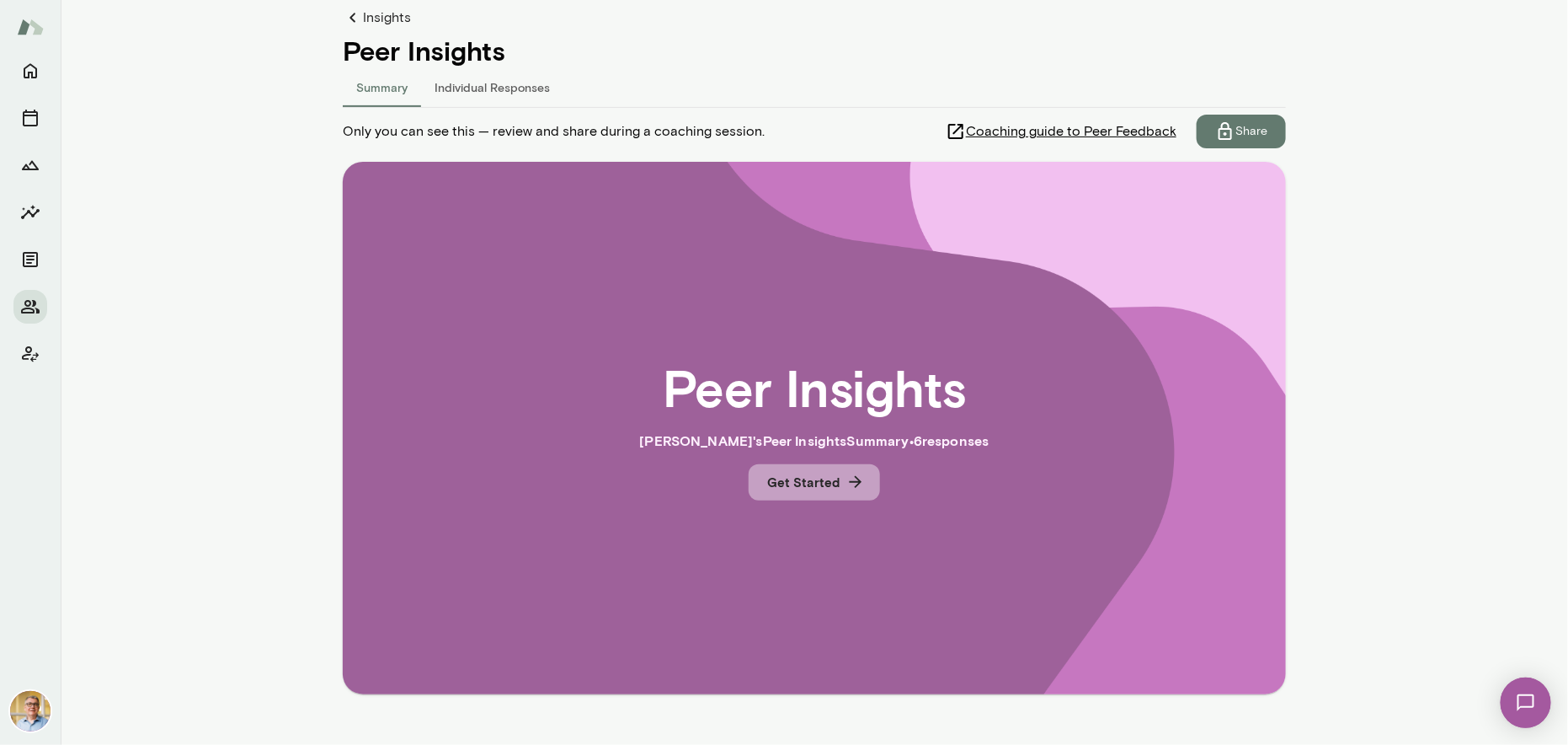
click at [829, 476] on button "Get Started" at bounding box center [814, 482] width 131 height 36
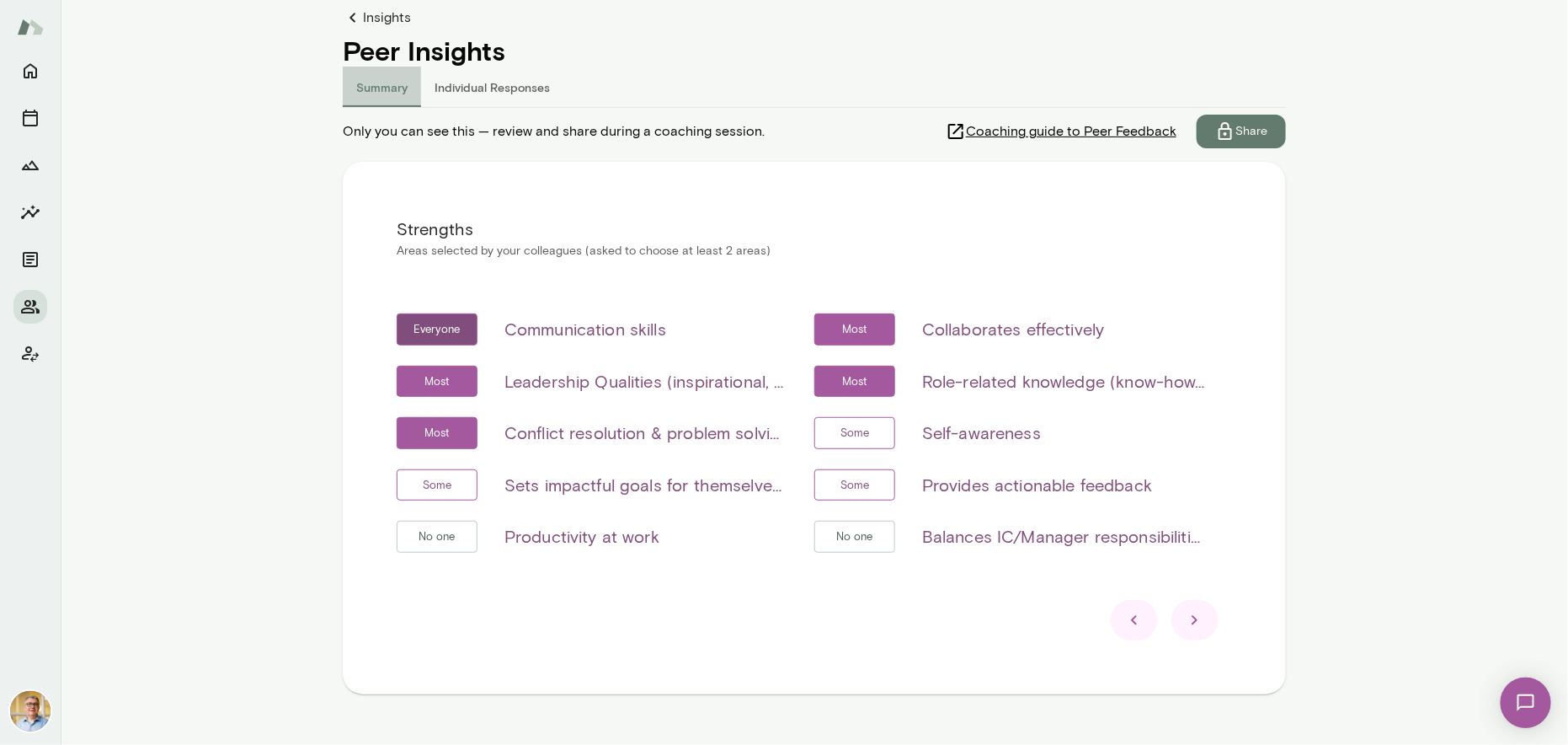
click at [370, 86] on button "Summary" at bounding box center [382, 86] width 79 height 40
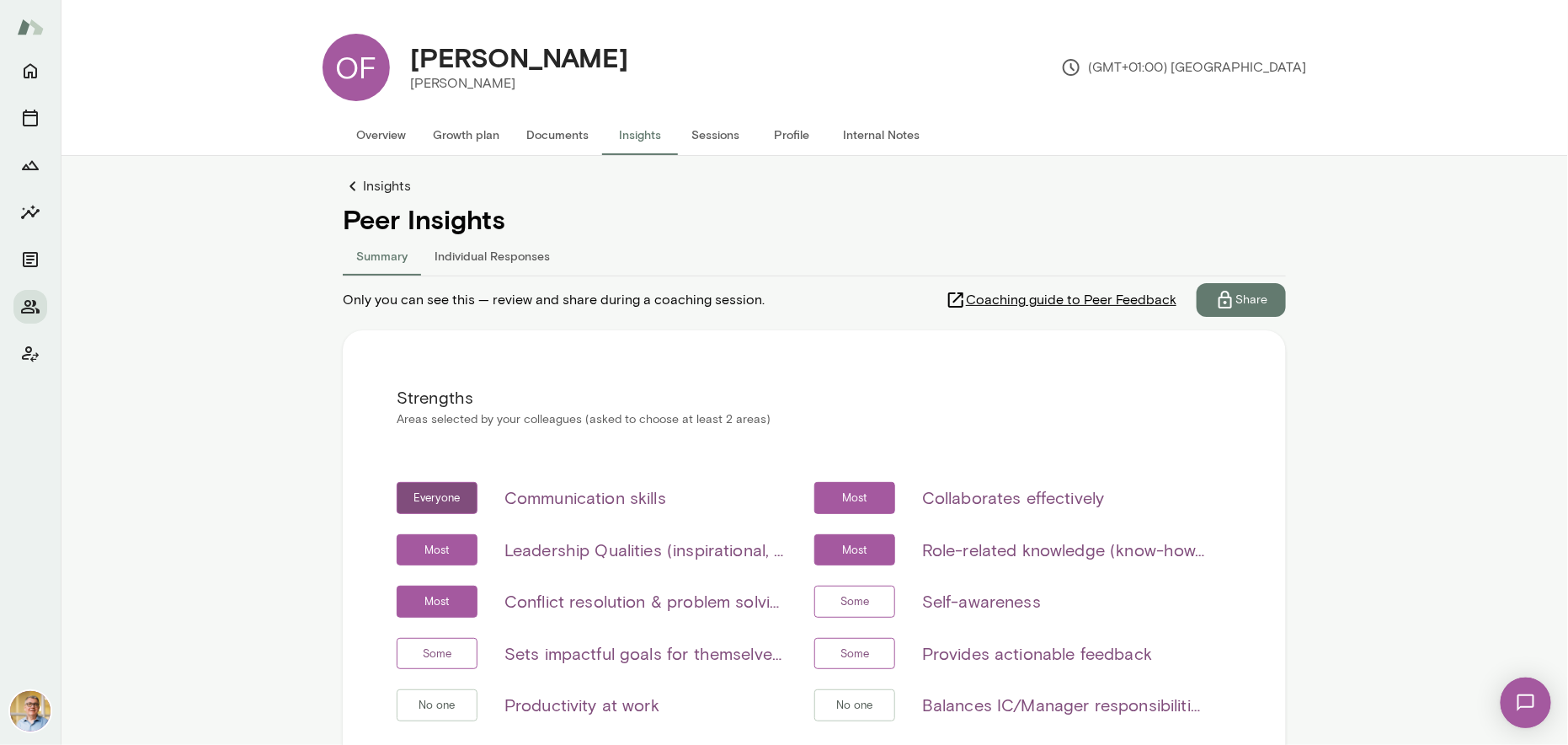
click at [1235, 297] on p "Share" at bounding box center [1251, 299] width 32 height 17
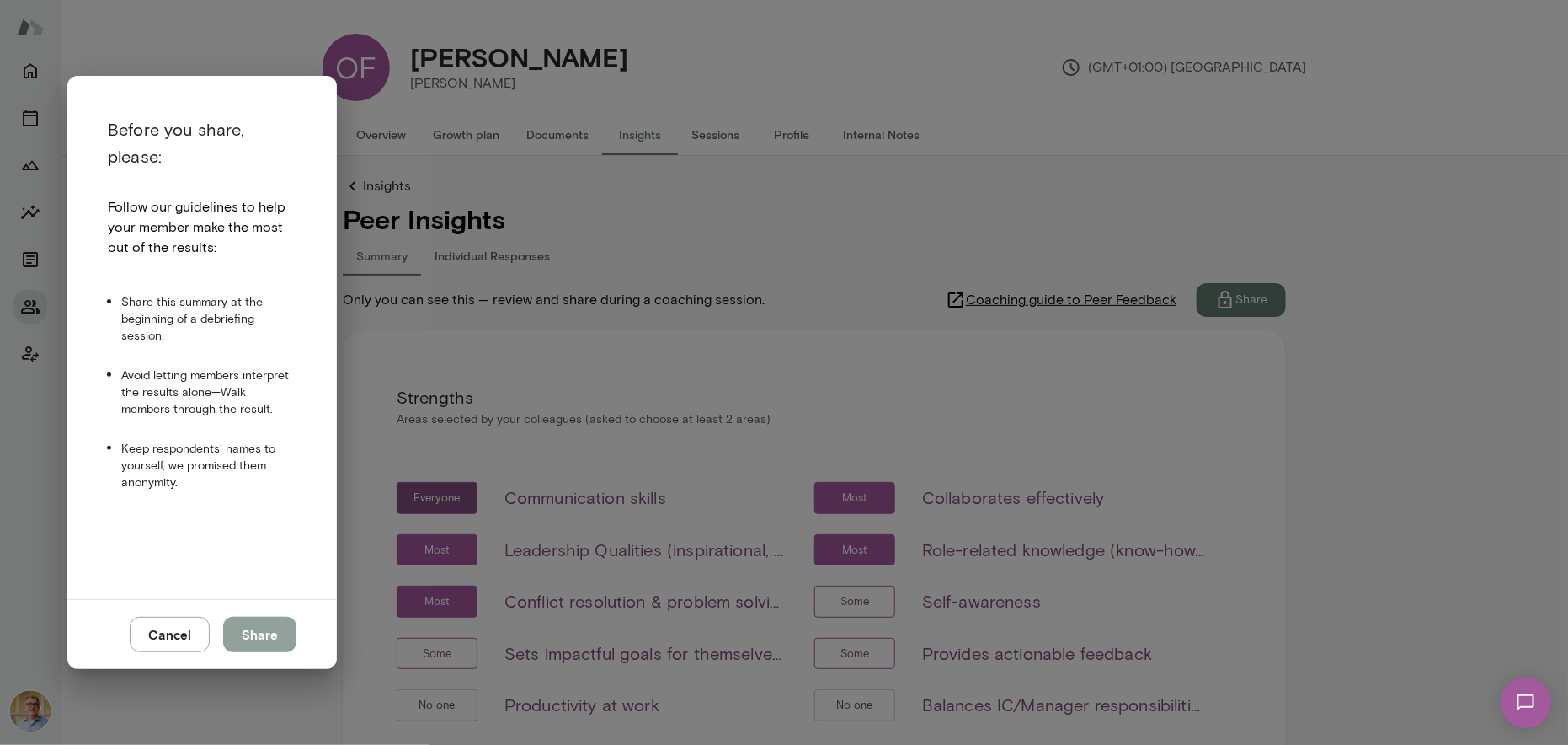
click at [262, 632] on button "Share" at bounding box center [260, 635] width 73 height 36
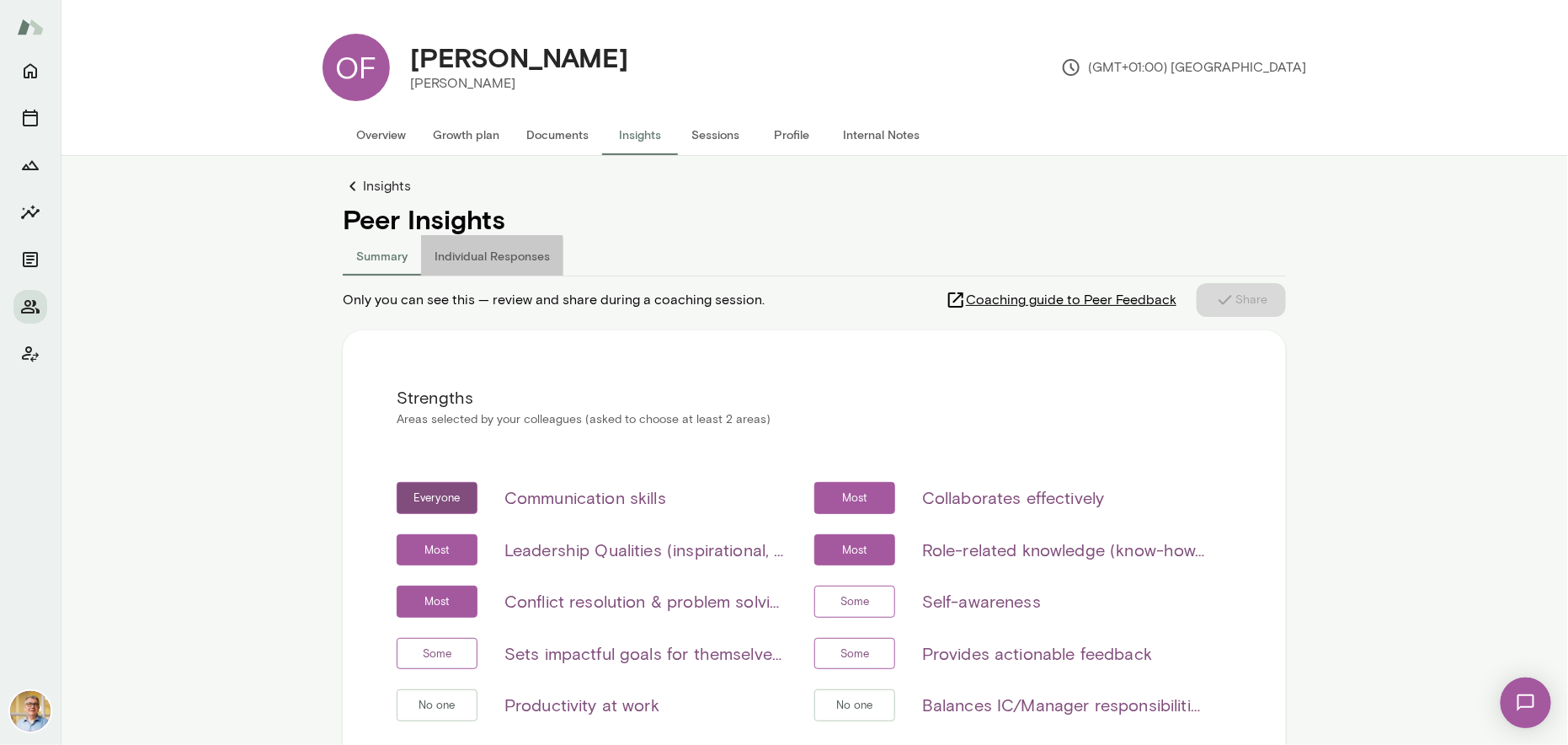
click at [473, 258] on button "Individual Responses" at bounding box center [492, 255] width 142 height 40
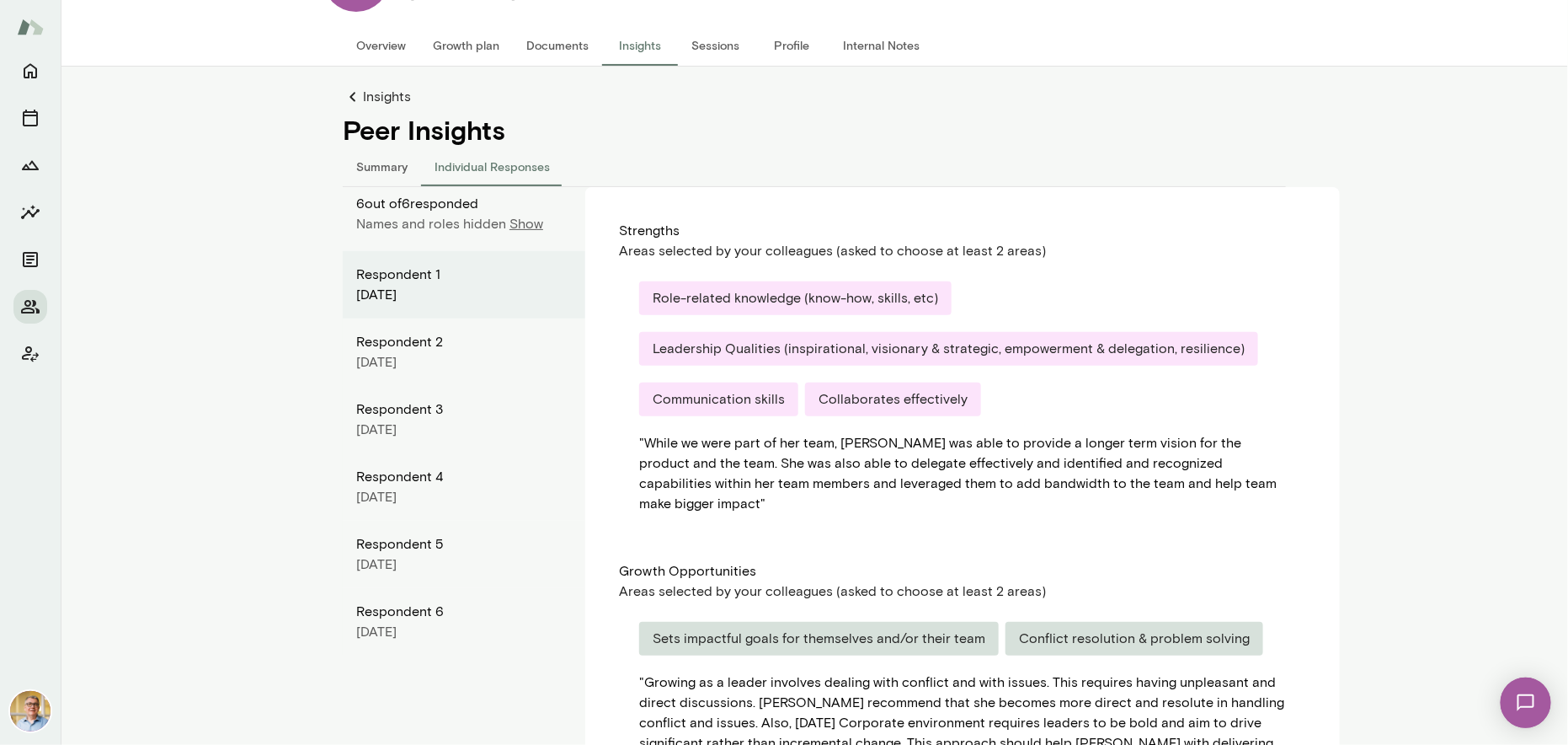
scroll to position [177, 0]
